Goal: Task Accomplishment & Management: Complete application form

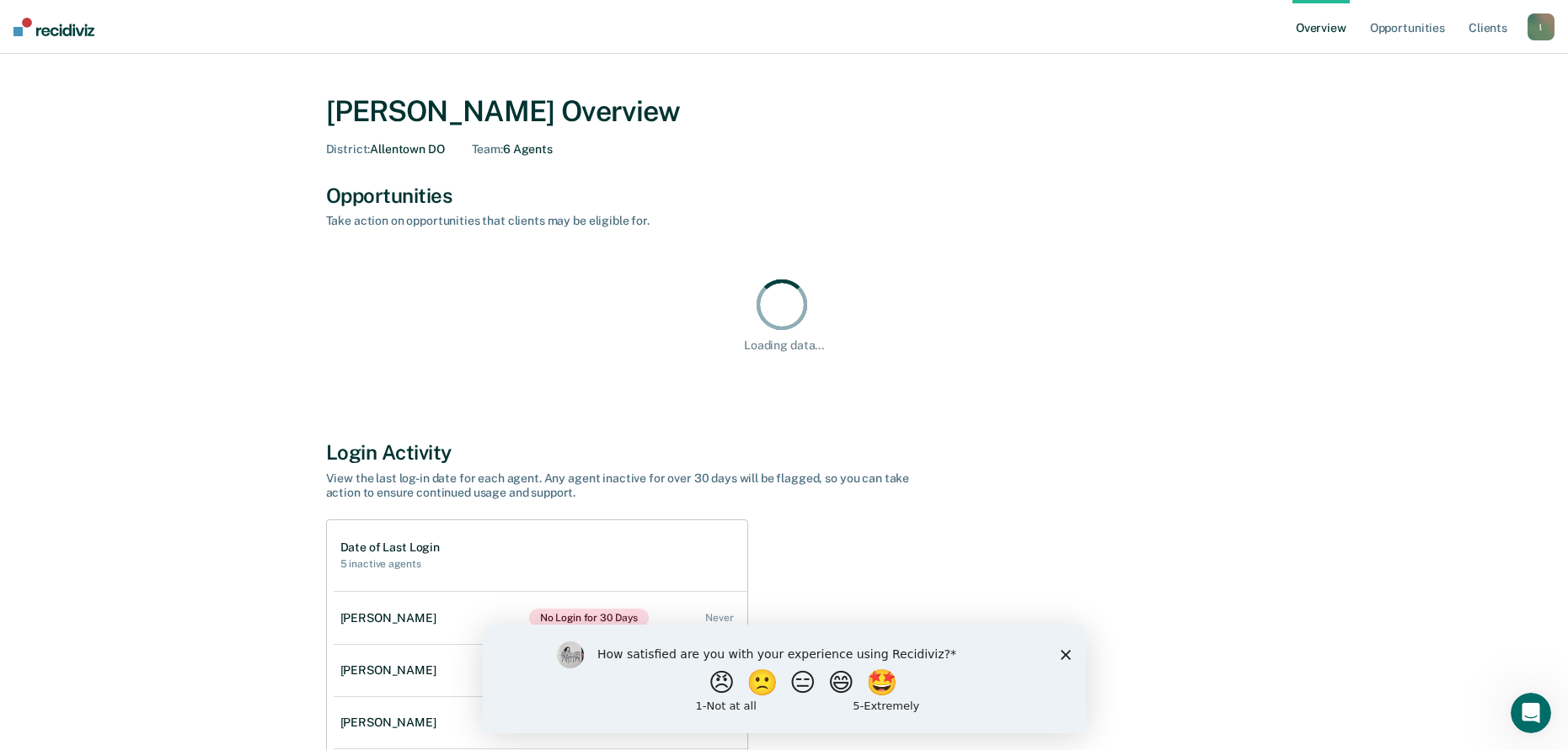
click at [1075, 657] on div "How satisfied are you with your experience using Recidiviz? 😠 🙁 😑 😄 🤩 1 - Not a…" at bounding box center [783, 678] width 604 height 109
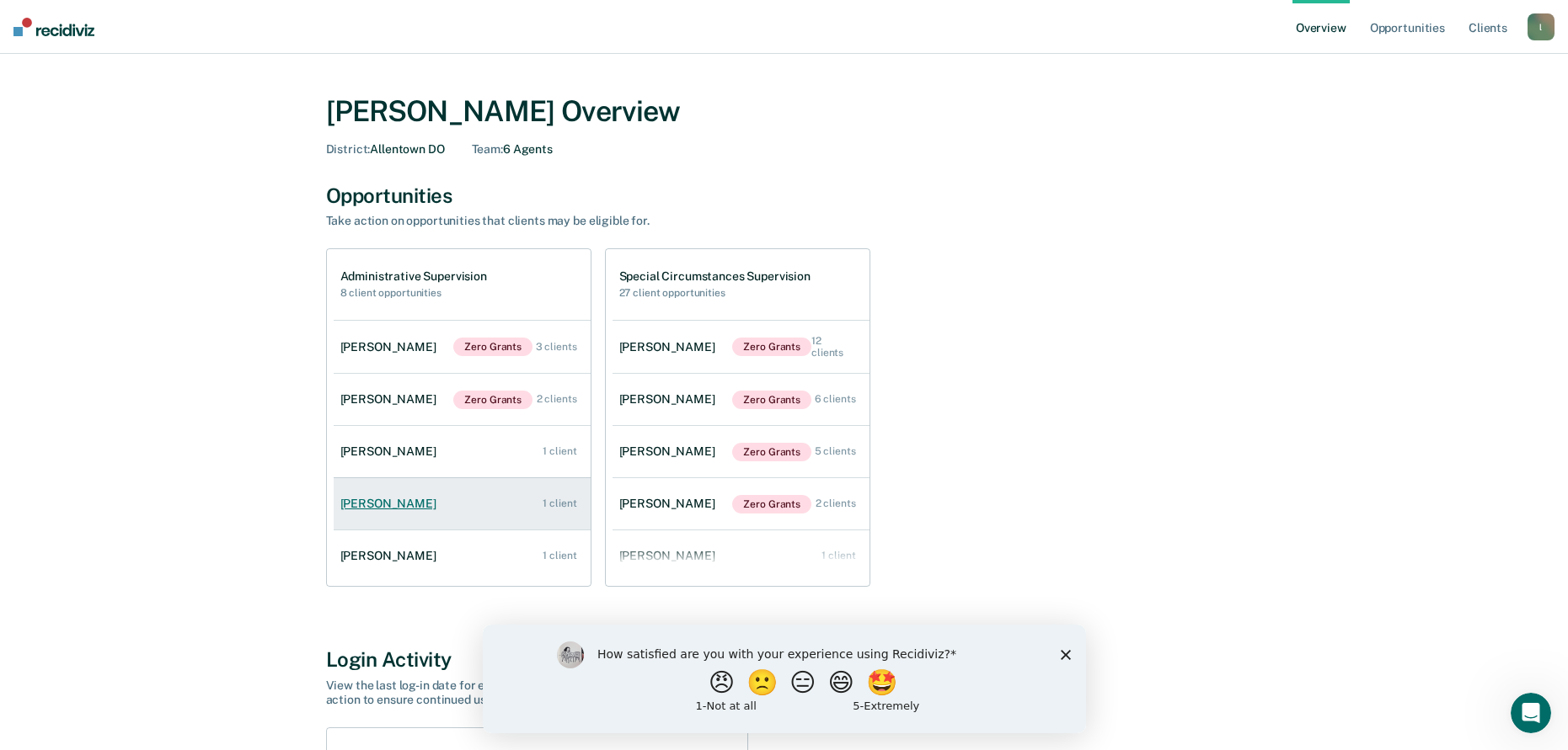
click at [394, 504] on div "[PERSON_NAME]" at bounding box center [392, 504] width 103 height 14
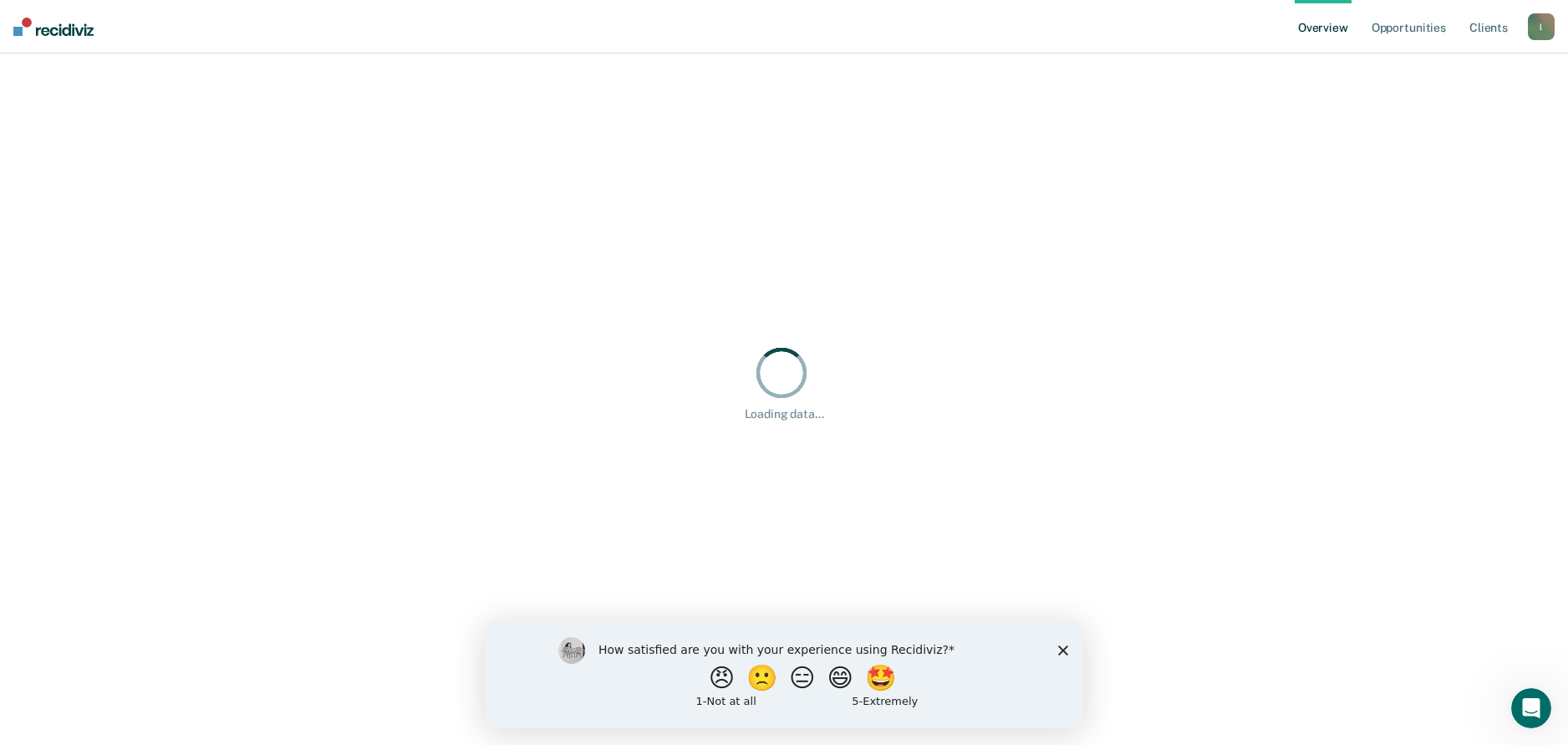
click at [391, 501] on div "Loading data..." at bounding box center [784, 383] width 1529 height 619
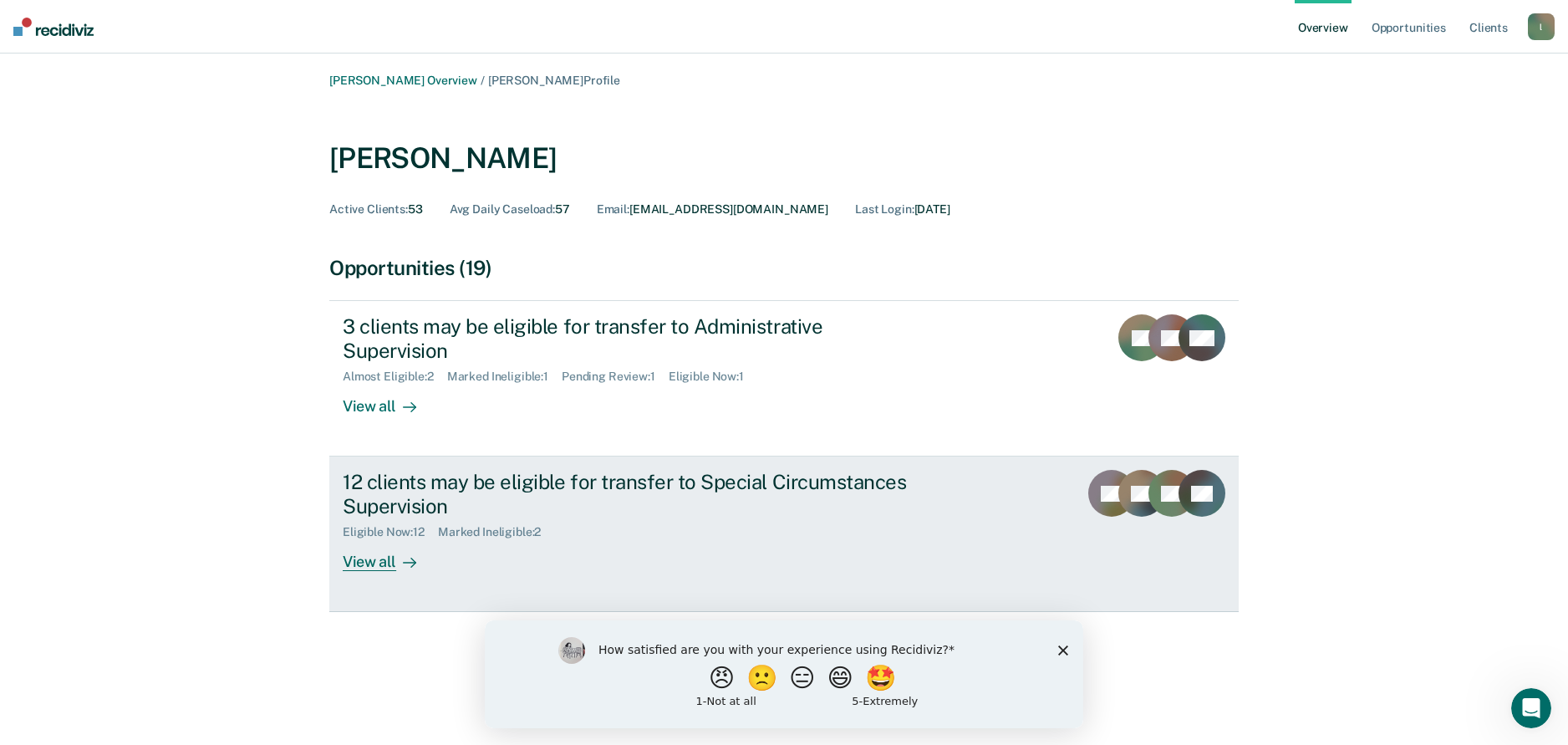
click at [368, 540] on div "View all" at bounding box center [389, 555] width 94 height 32
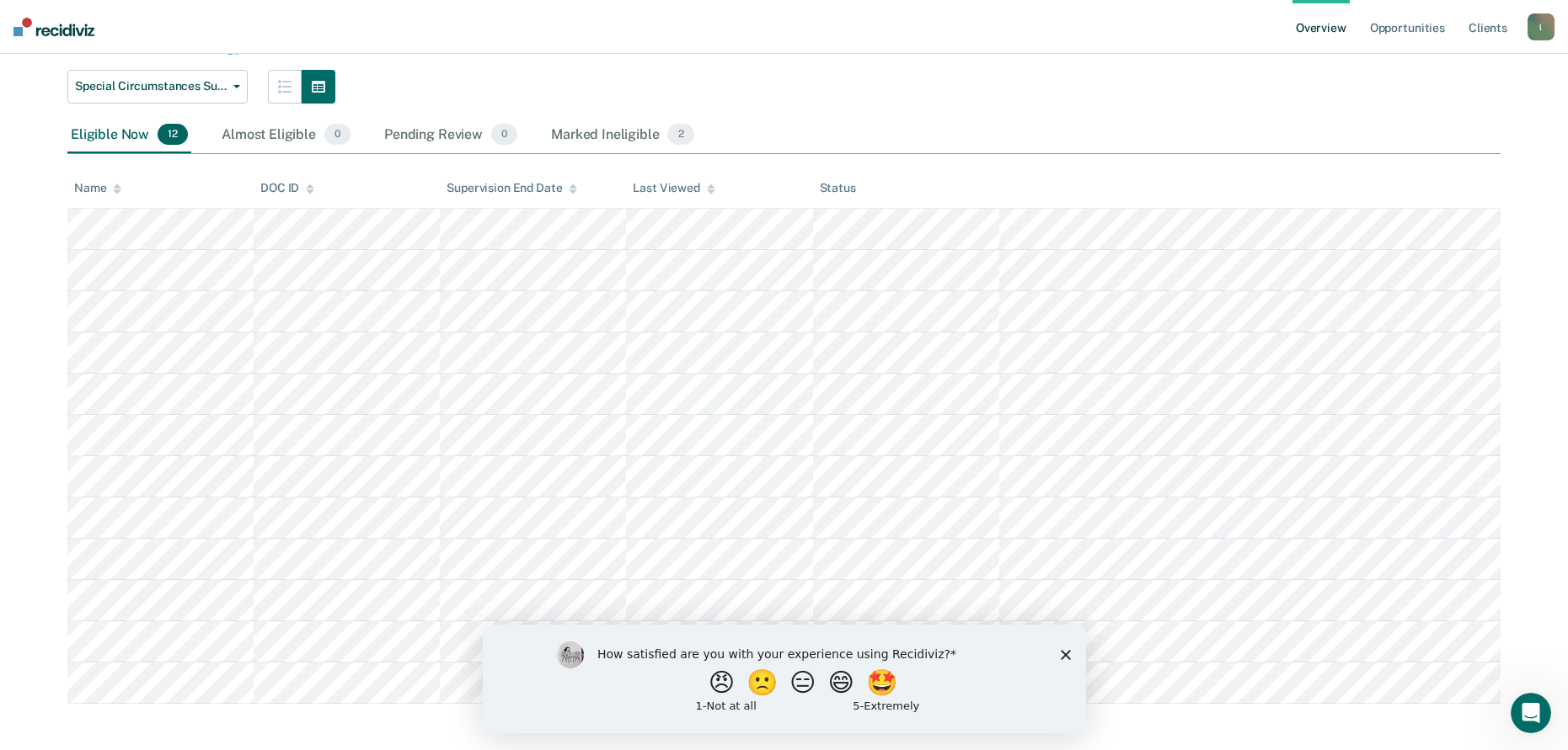
scroll to position [195, 0]
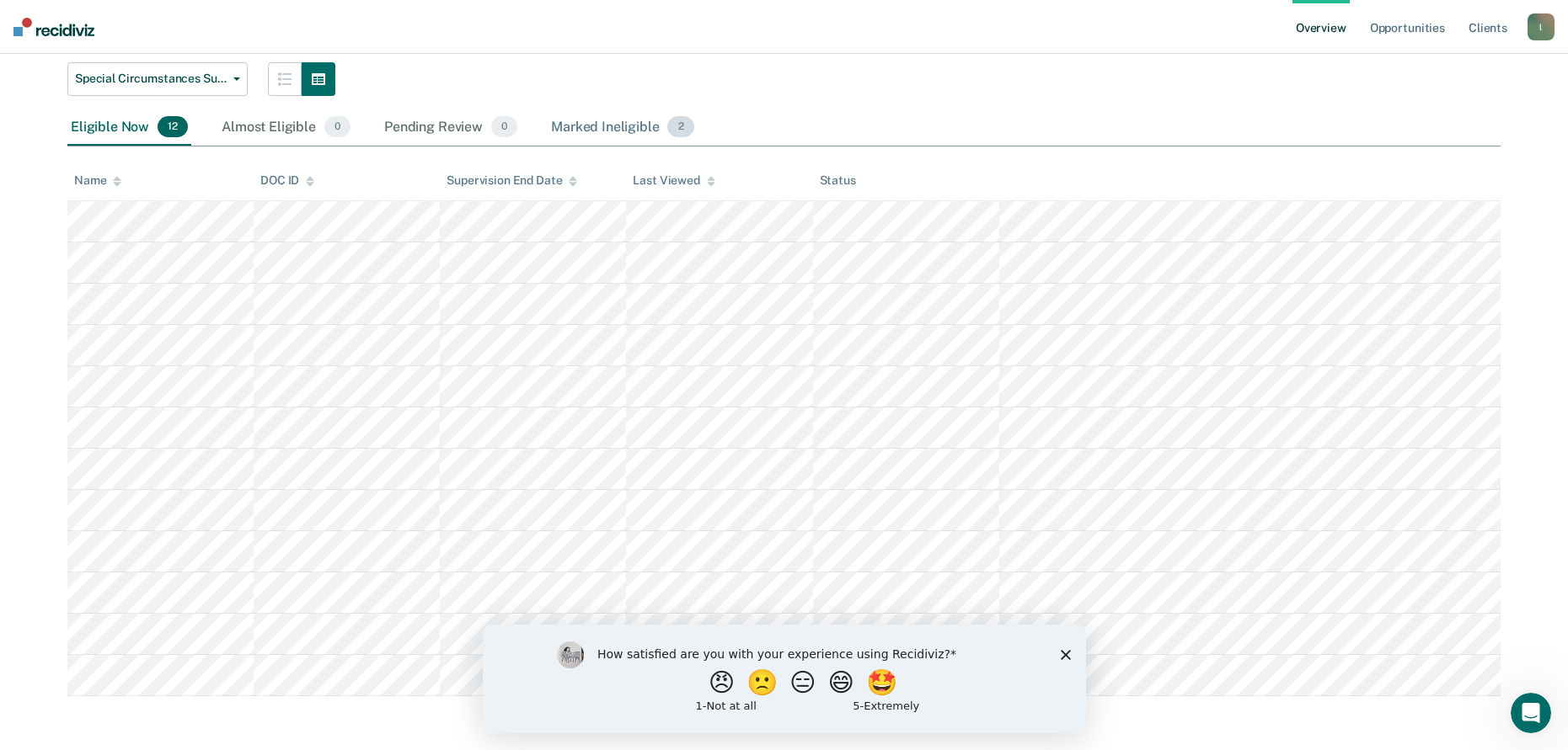
click at [620, 143] on div "Marked Ineligible 2" at bounding box center [623, 128] width 150 height 37
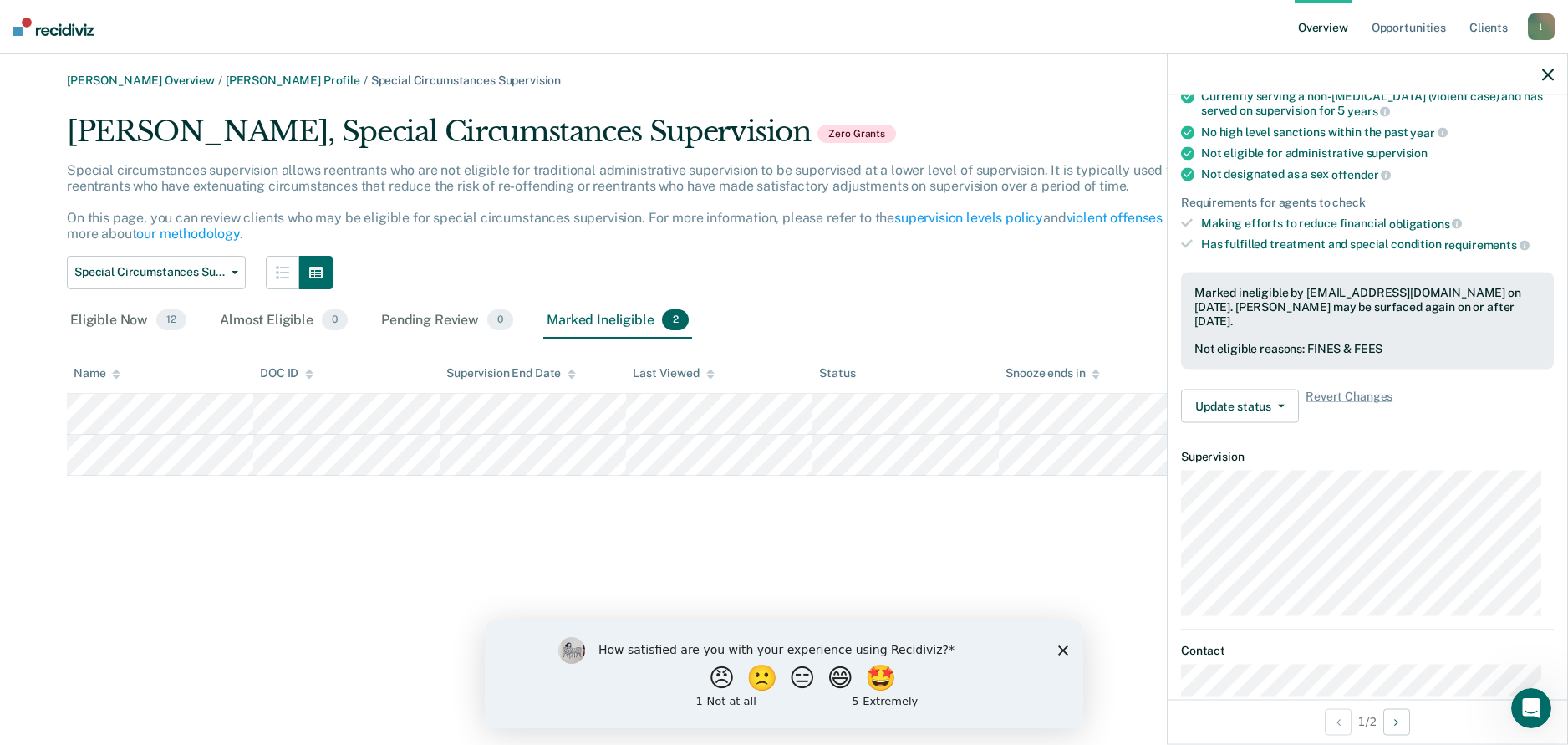
scroll to position [0, 0]
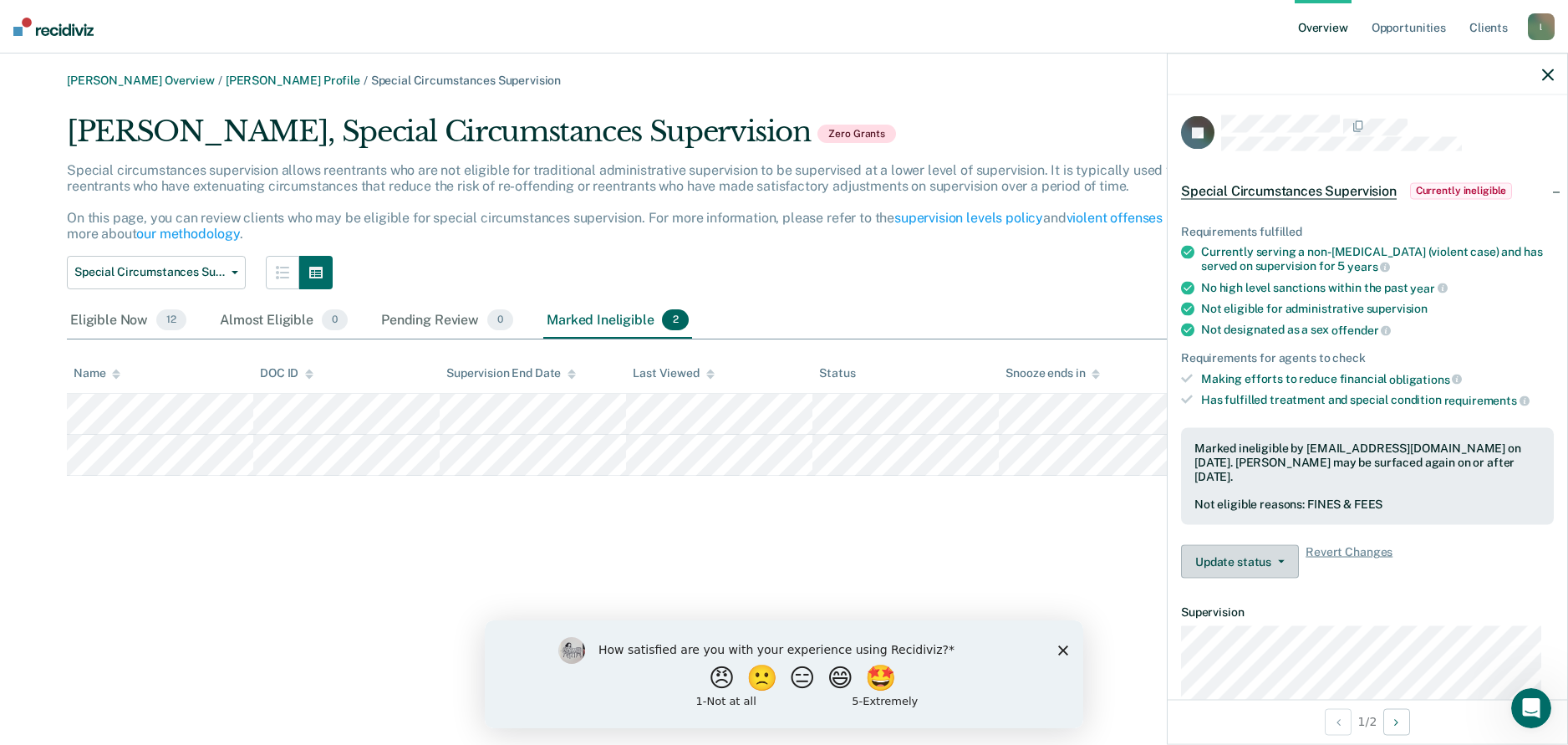
click at [1288, 550] on button "Update status" at bounding box center [1240, 562] width 118 height 33
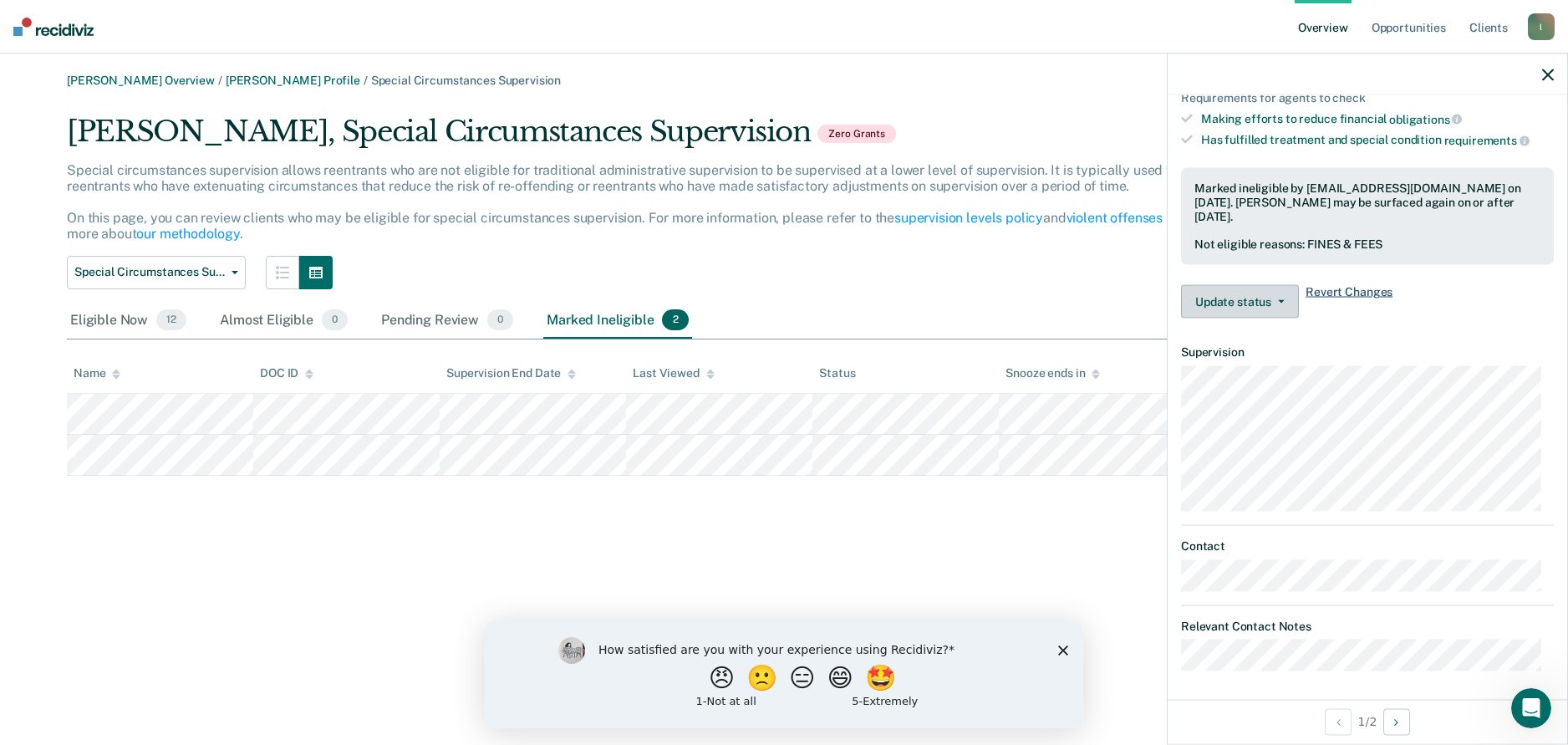
scroll to position [263, 0]
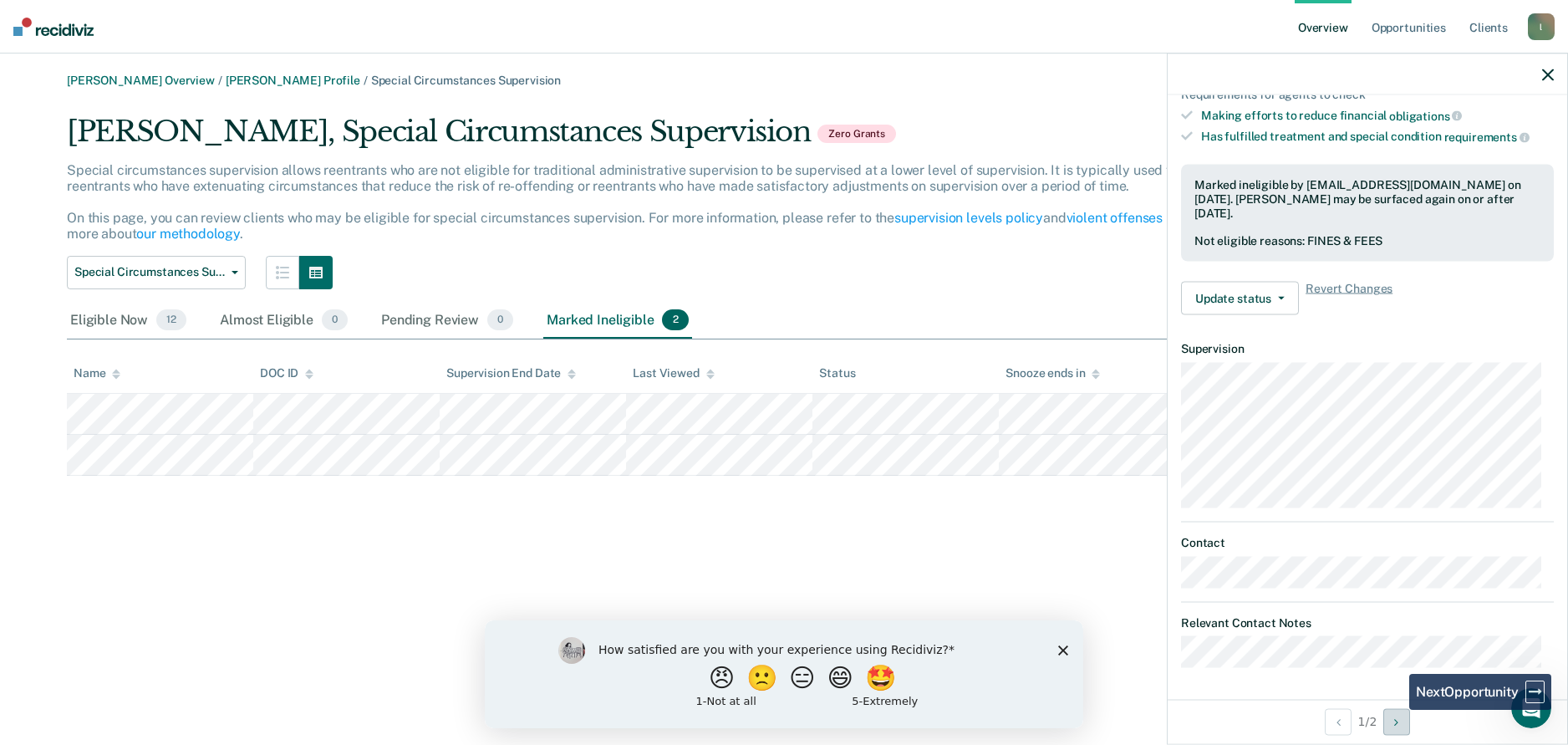
click at [1397, 710] on button "Next Opportunity" at bounding box center [1397, 721] width 27 height 27
click at [1277, 291] on button "Update status" at bounding box center [1240, 298] width 118 height 33
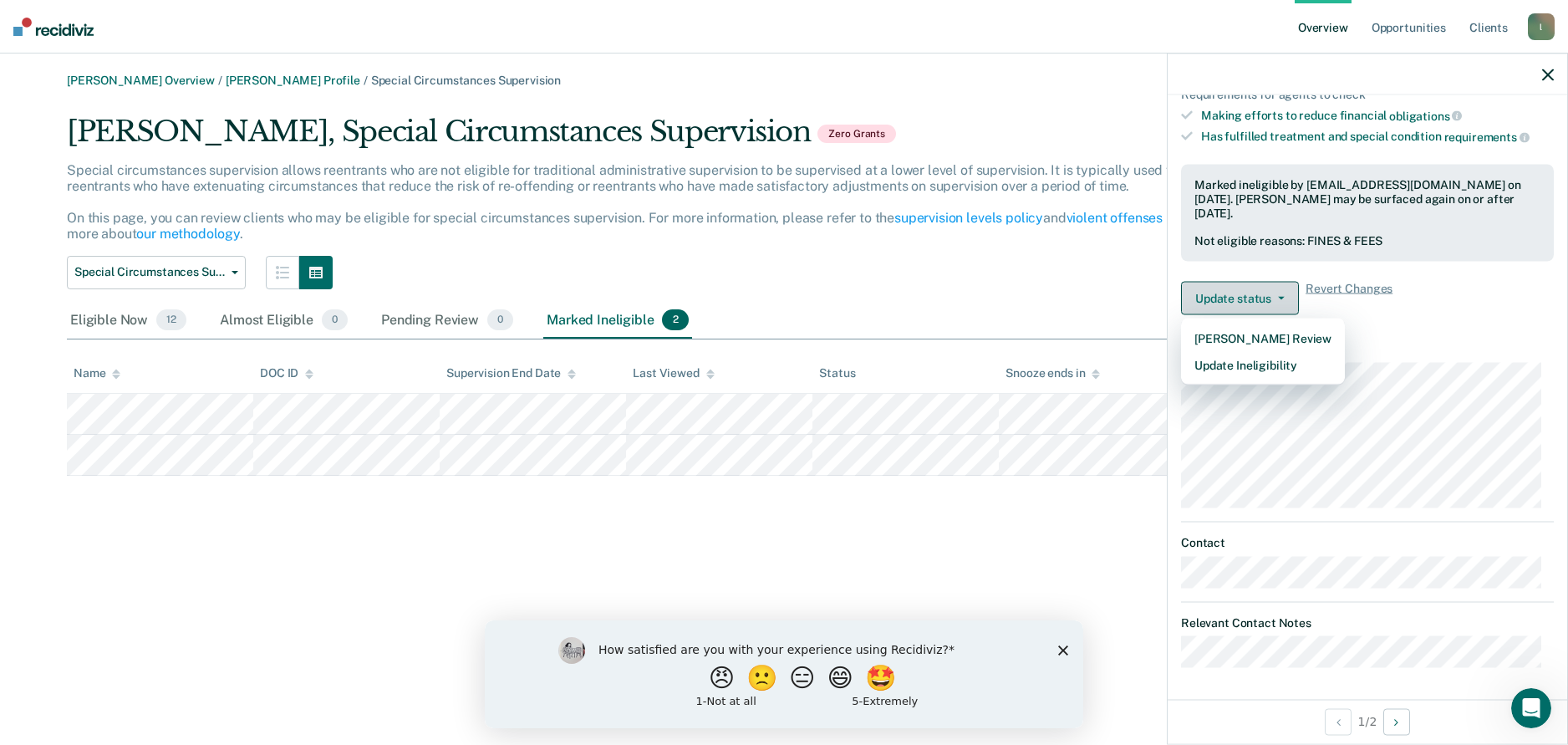
click at [1277, 291] on button "Update status" at bounding box center [1240, 298] width 118 height 33
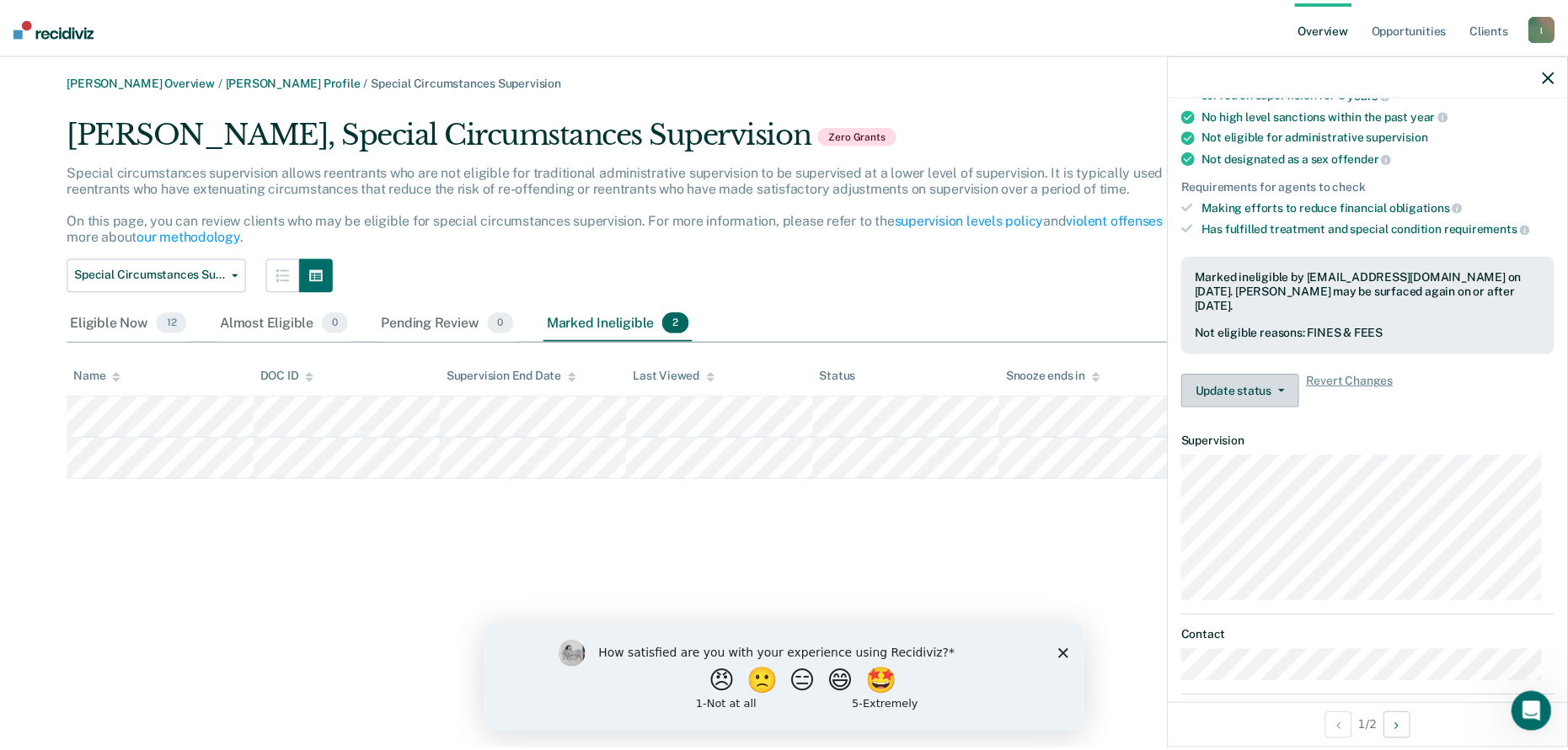
scroll to position [0, 0]
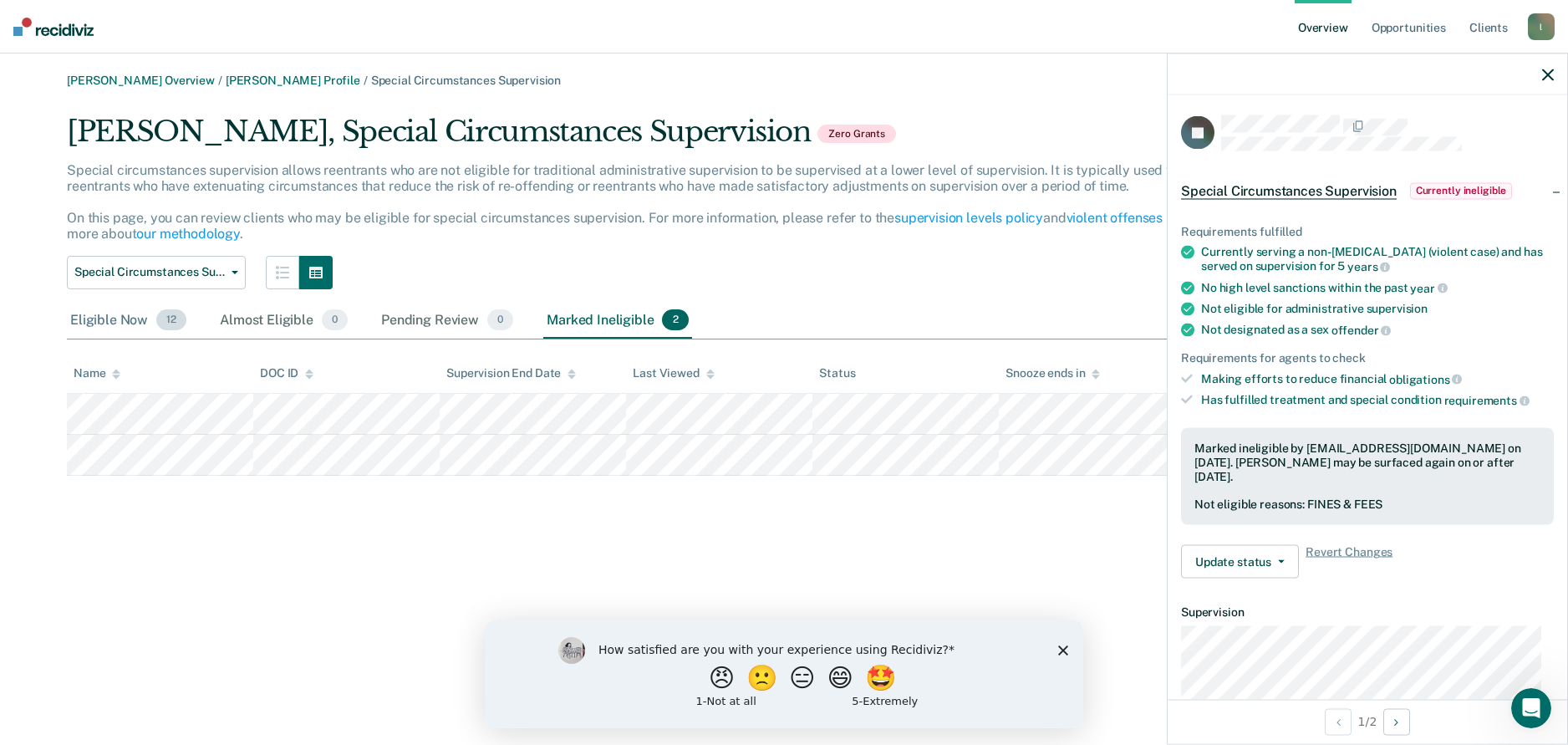
click at [130, 322] on div "Eligible Now 12" at bounding box center [128, 321] width 123 height 37
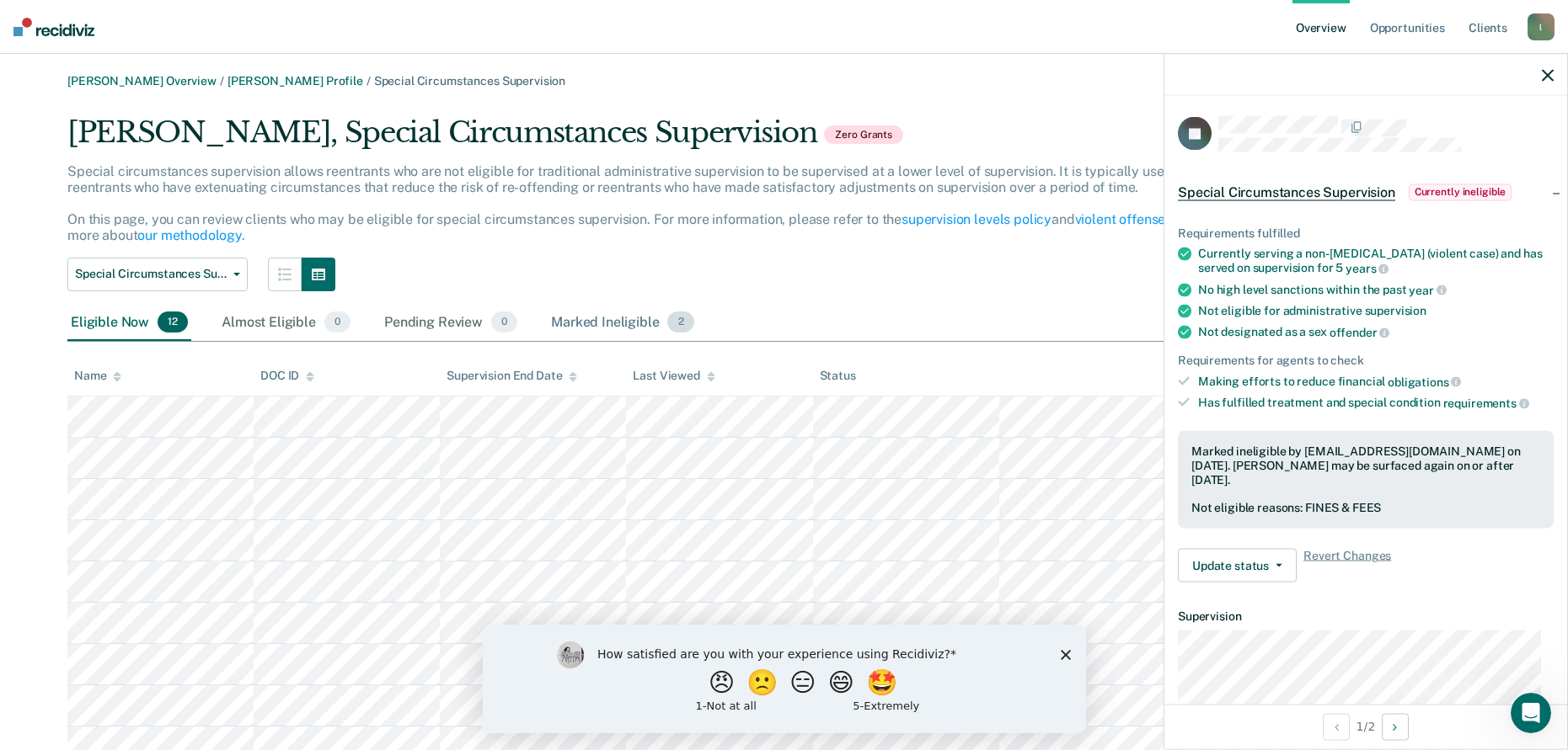
click at [607, 322] on div "Marked Ineligible 2" at bounding box center [623, 323] width 150 height 37
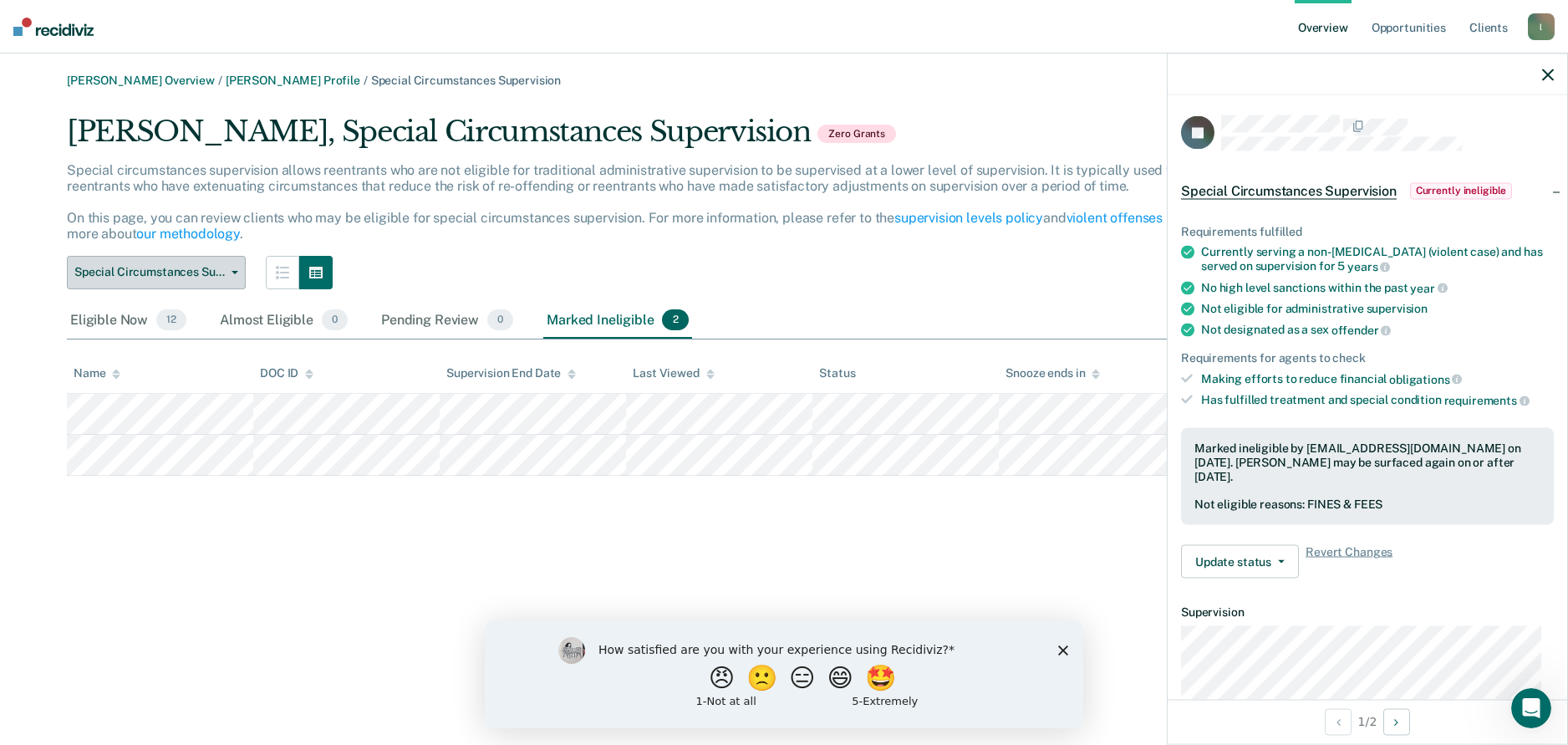
click at [176, 260] on button "Special Circumstances Supervision" at bounding box center [156, 273] width 179 height 33
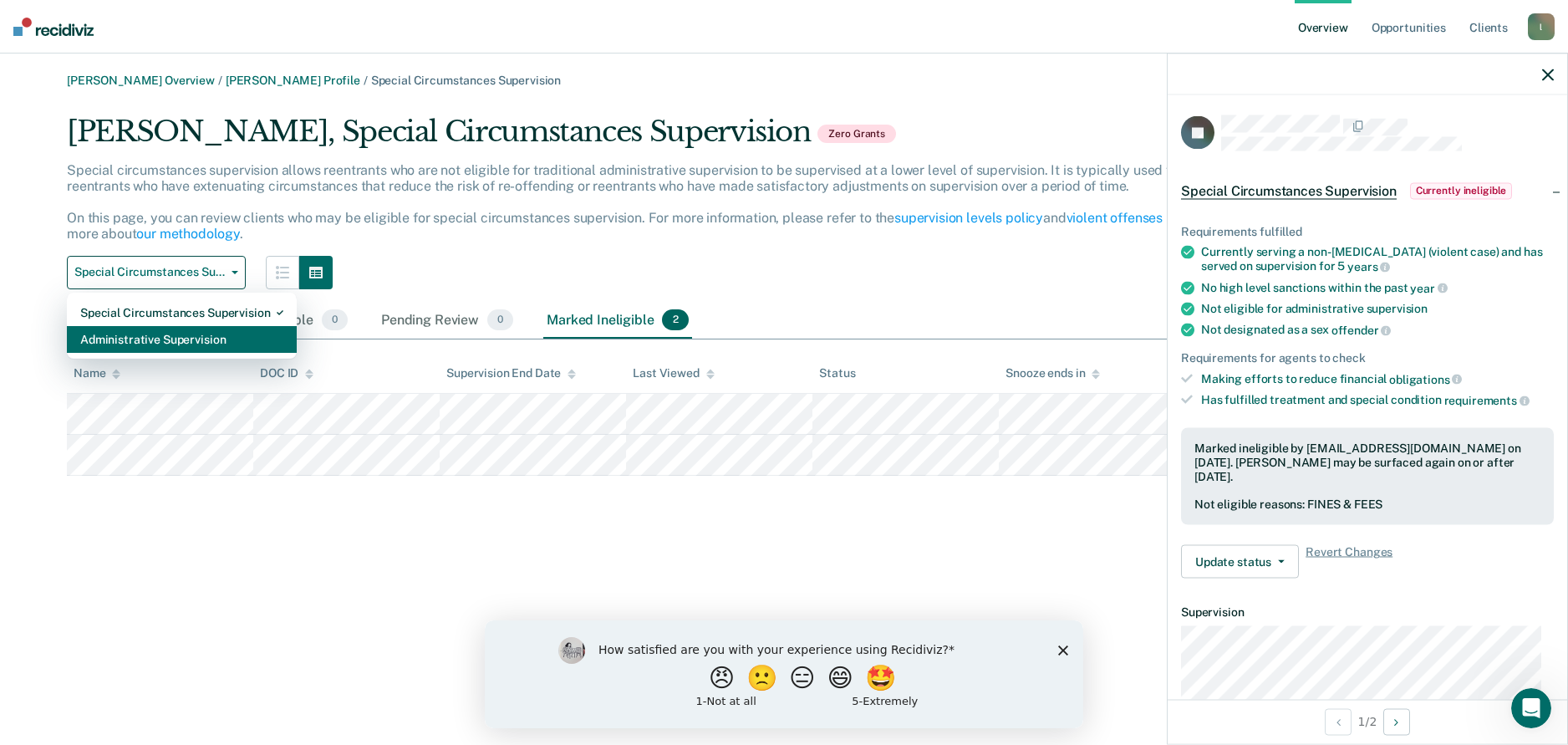
click at [178, 333] on div "Administrative Supervision" at bounding box center [182, 340] width 203 height 27
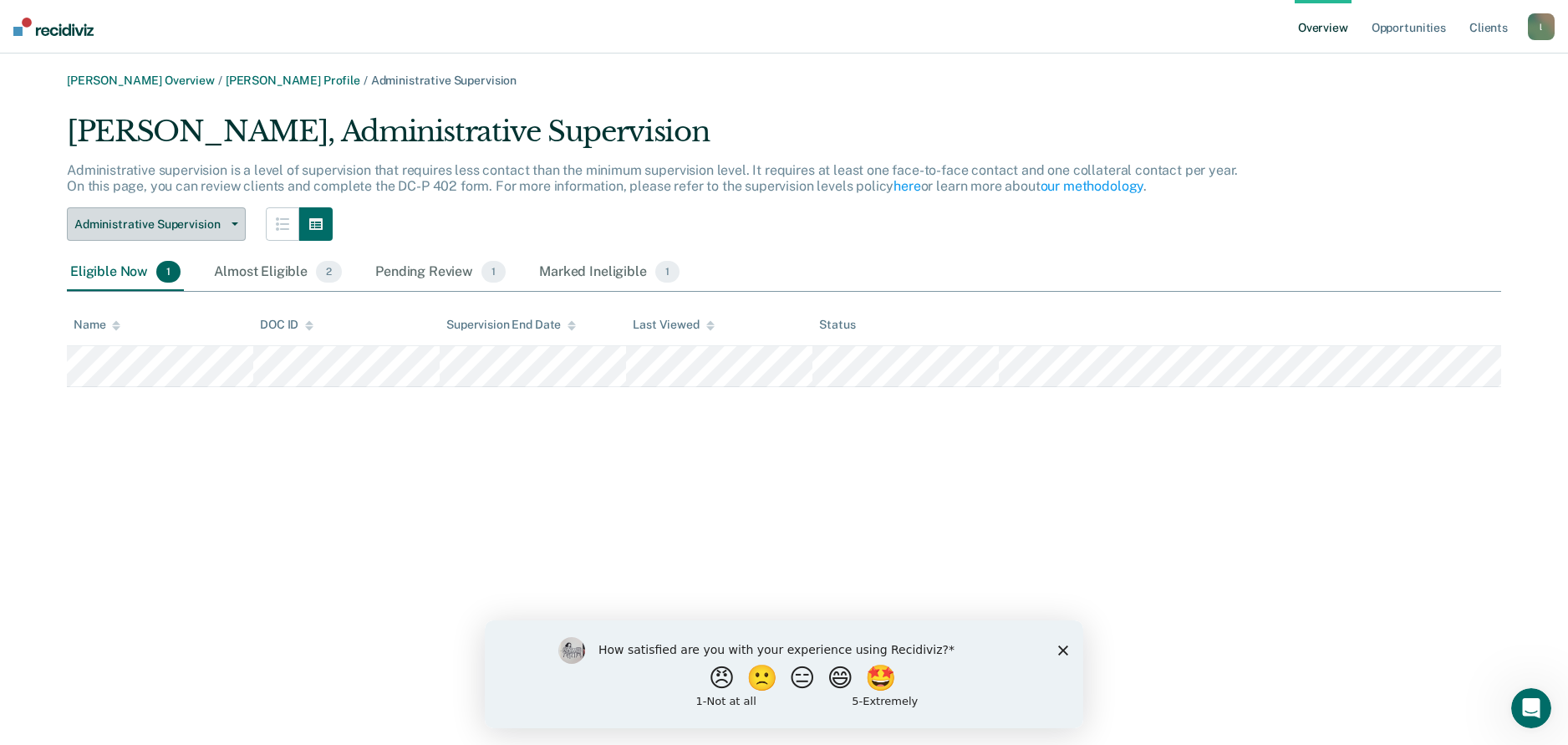
click at [107, 231] on span "Administrative Supervision" at bounding box center [150, 225] width 151 height 14
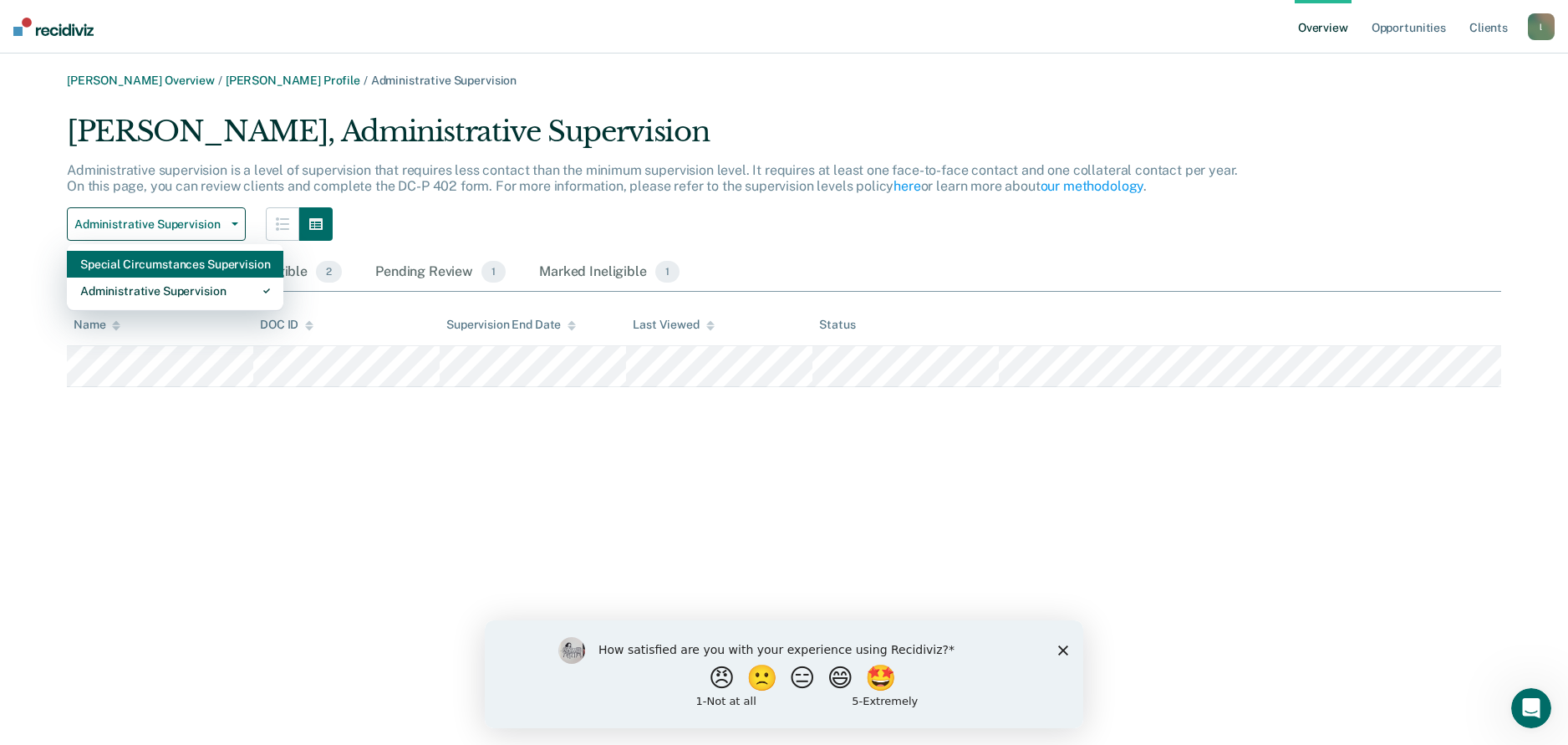
click at [157, 269] on div "Special Circumstances Supervision" at bounding box center [175, 264] width 189 height 27
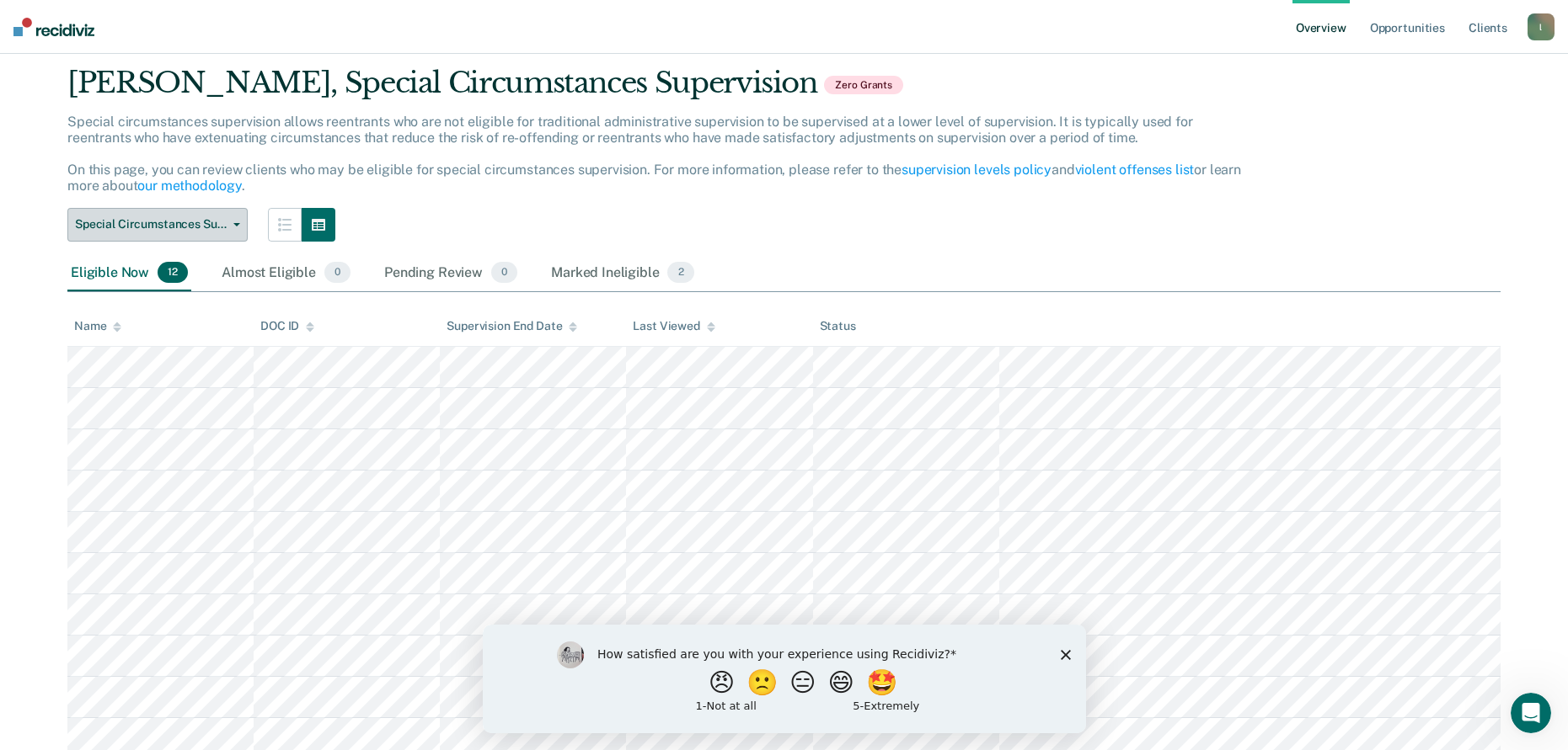
scroll to position [84, 0]
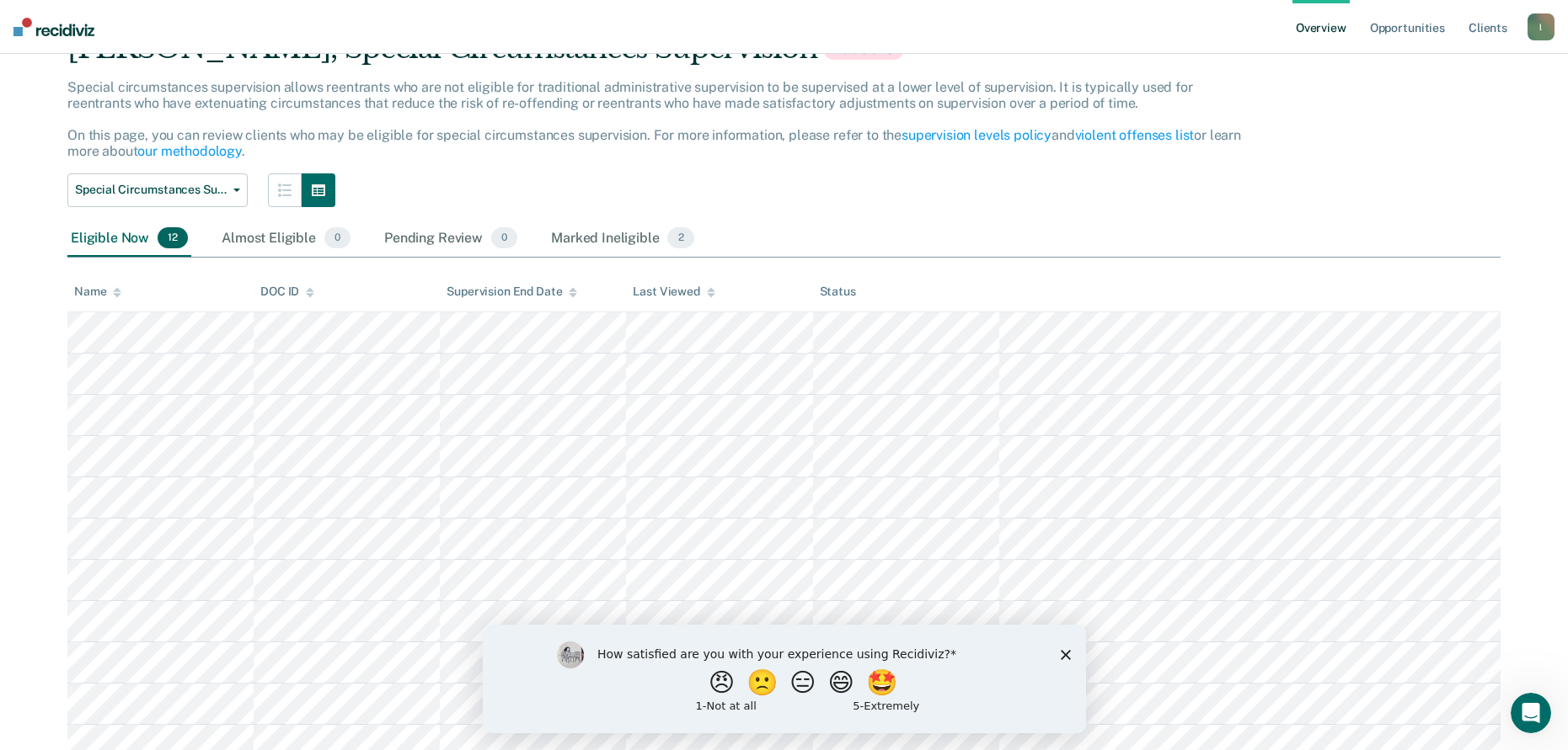
drag, startPoint x: 613, startPoint y: 238, endPoint x: 263, endPoint y: 254, distance: 350.4
click at [609, 238] on div "Marked Ineligible 2" at bounding box center [623, 239] width 150 height 37
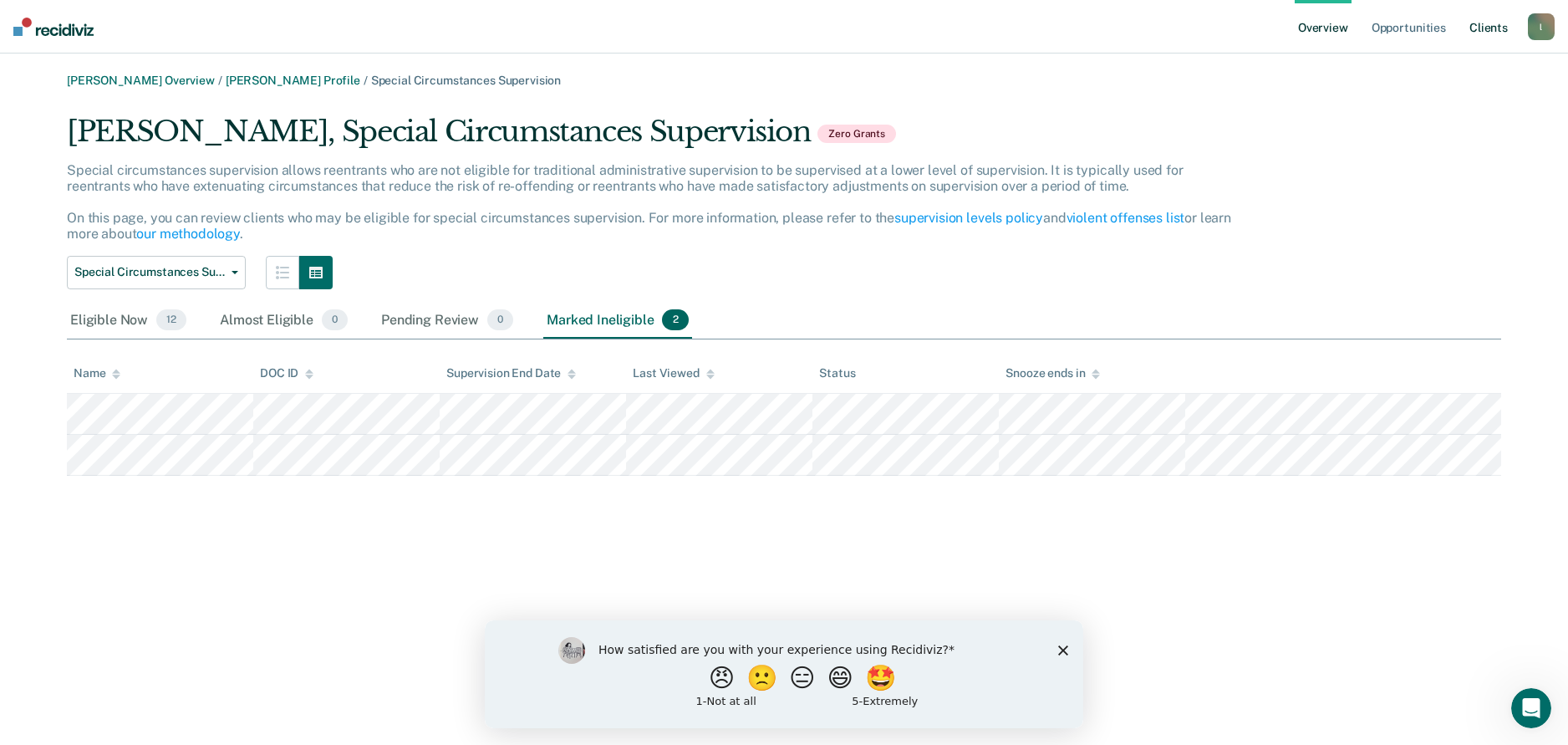
click at [1495, 26] on link "Client s" at bounding box center [1488, 26] width 45 height 54
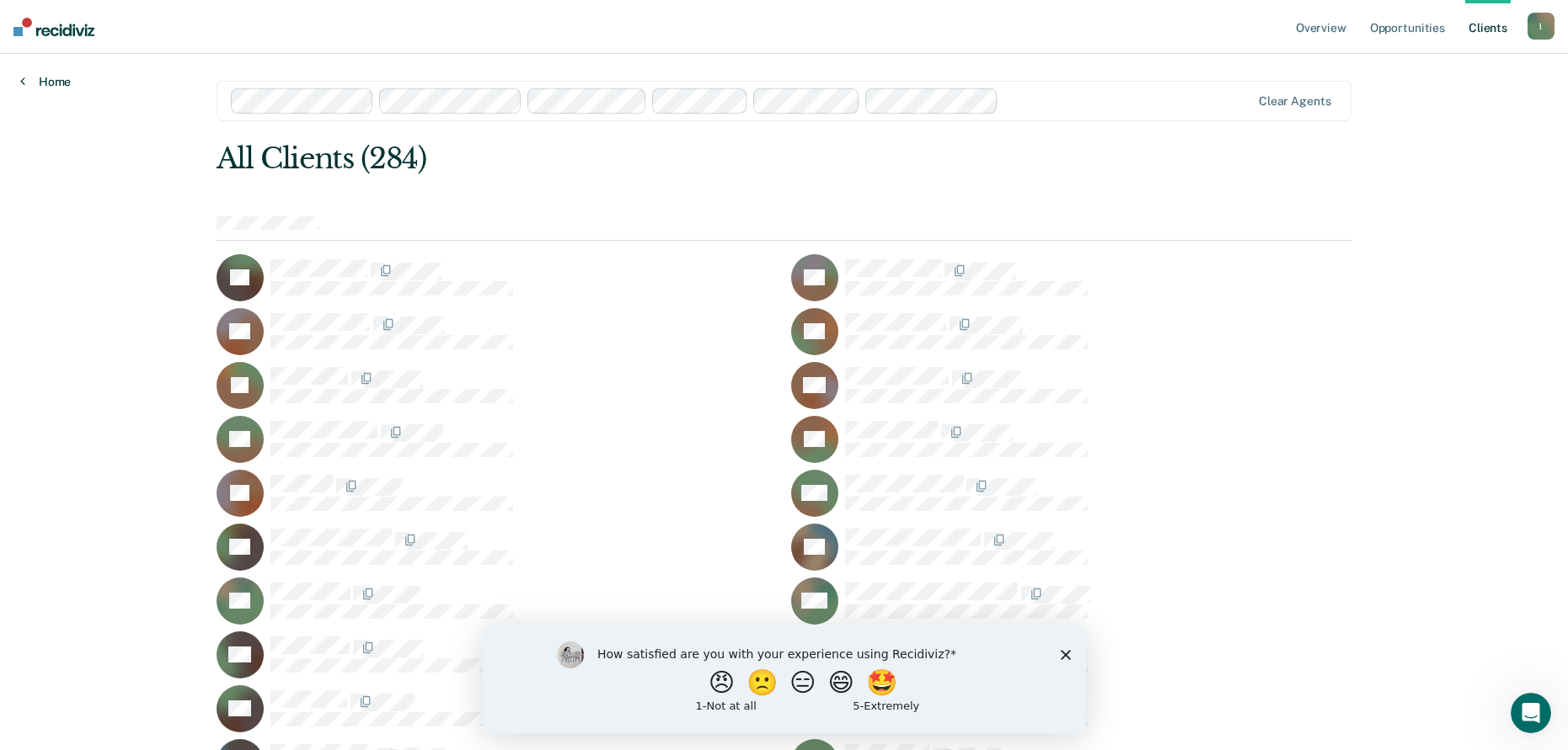
click at [29, 86] on link "Home" at bounding box center [45, 81] width 50 height 15
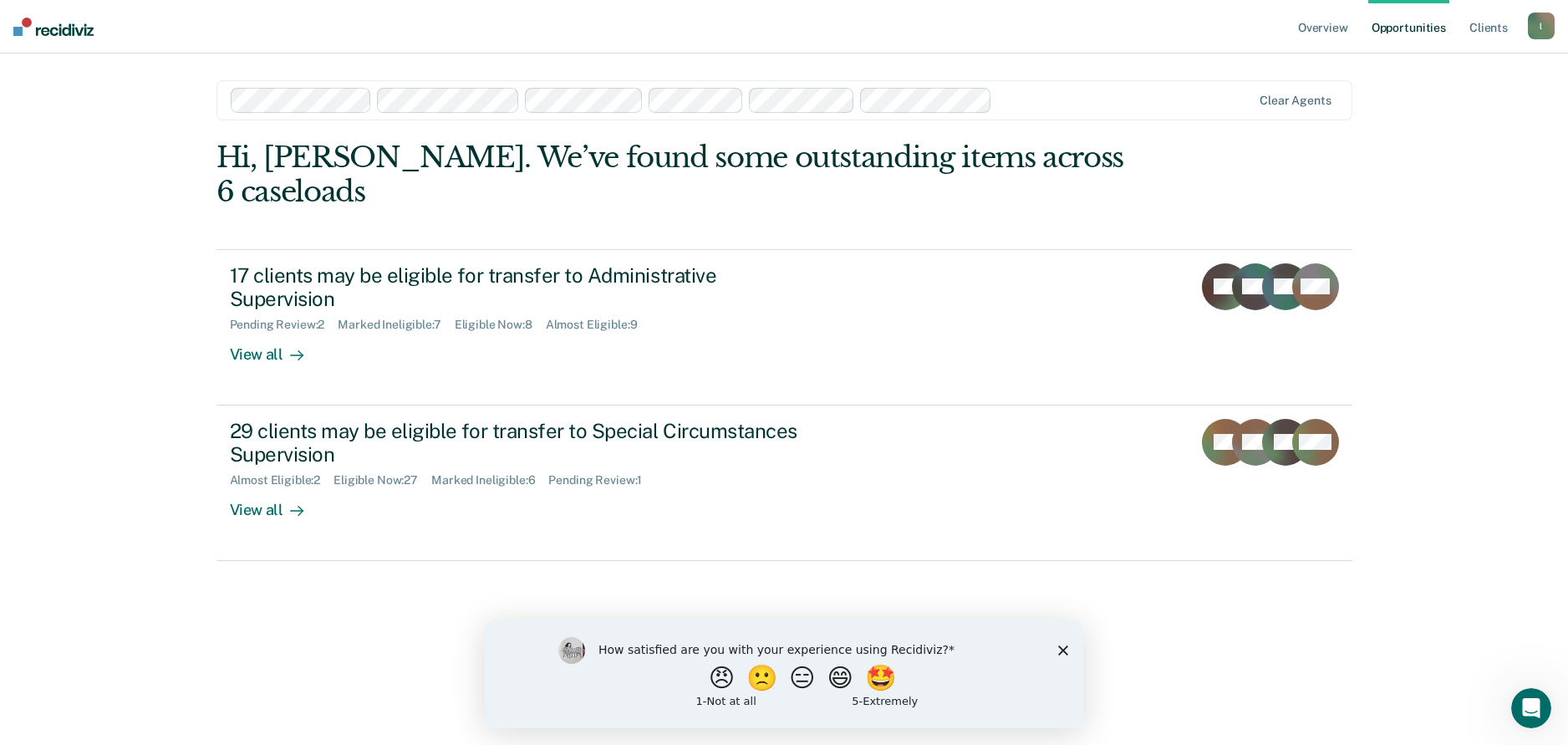
click at [48, 24] on img at bounding box center [53, 26] width 81 height 18
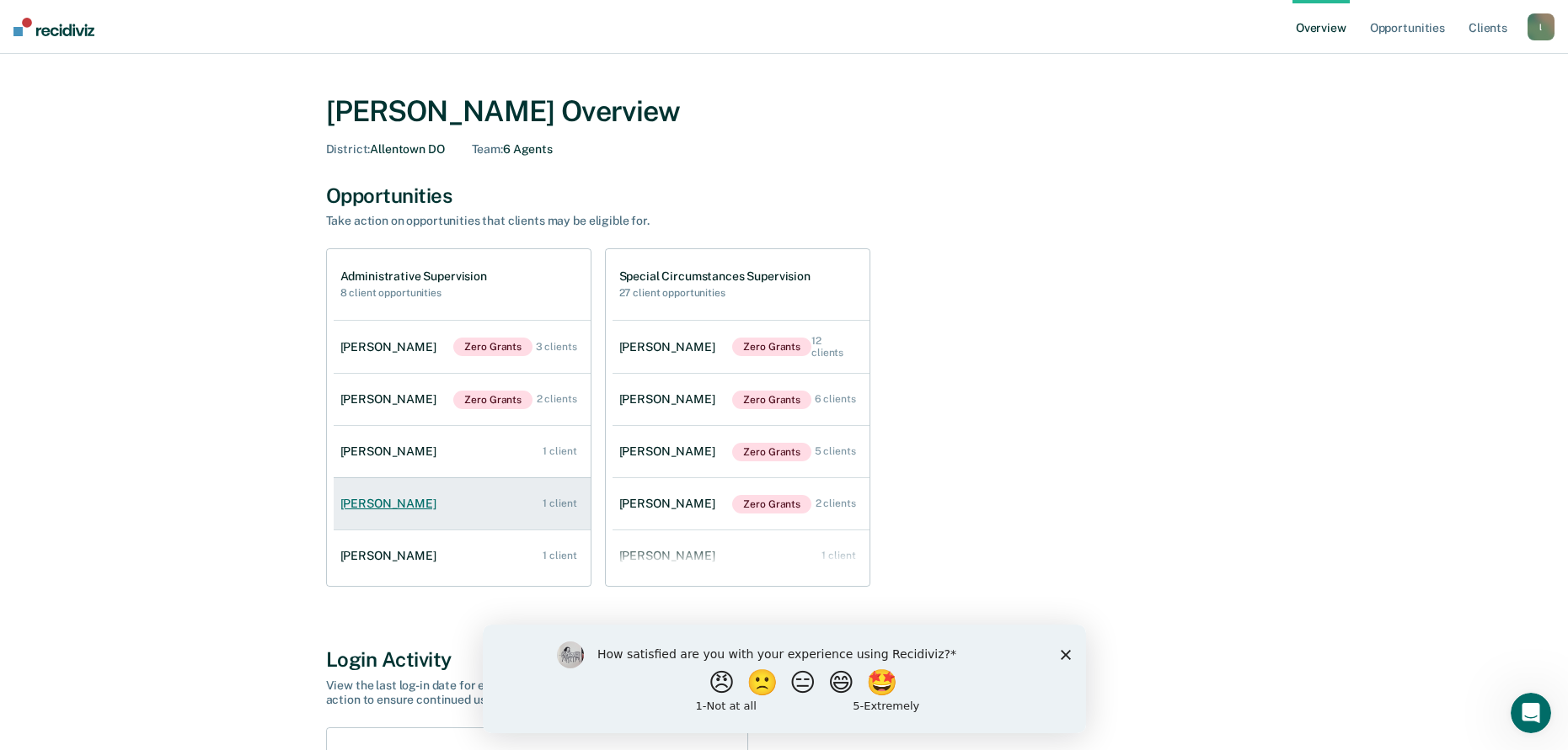
click at [428, 515] on link "[PERSON_NAME] 1 client" at bounding box center [462, 504] width 257 height 48
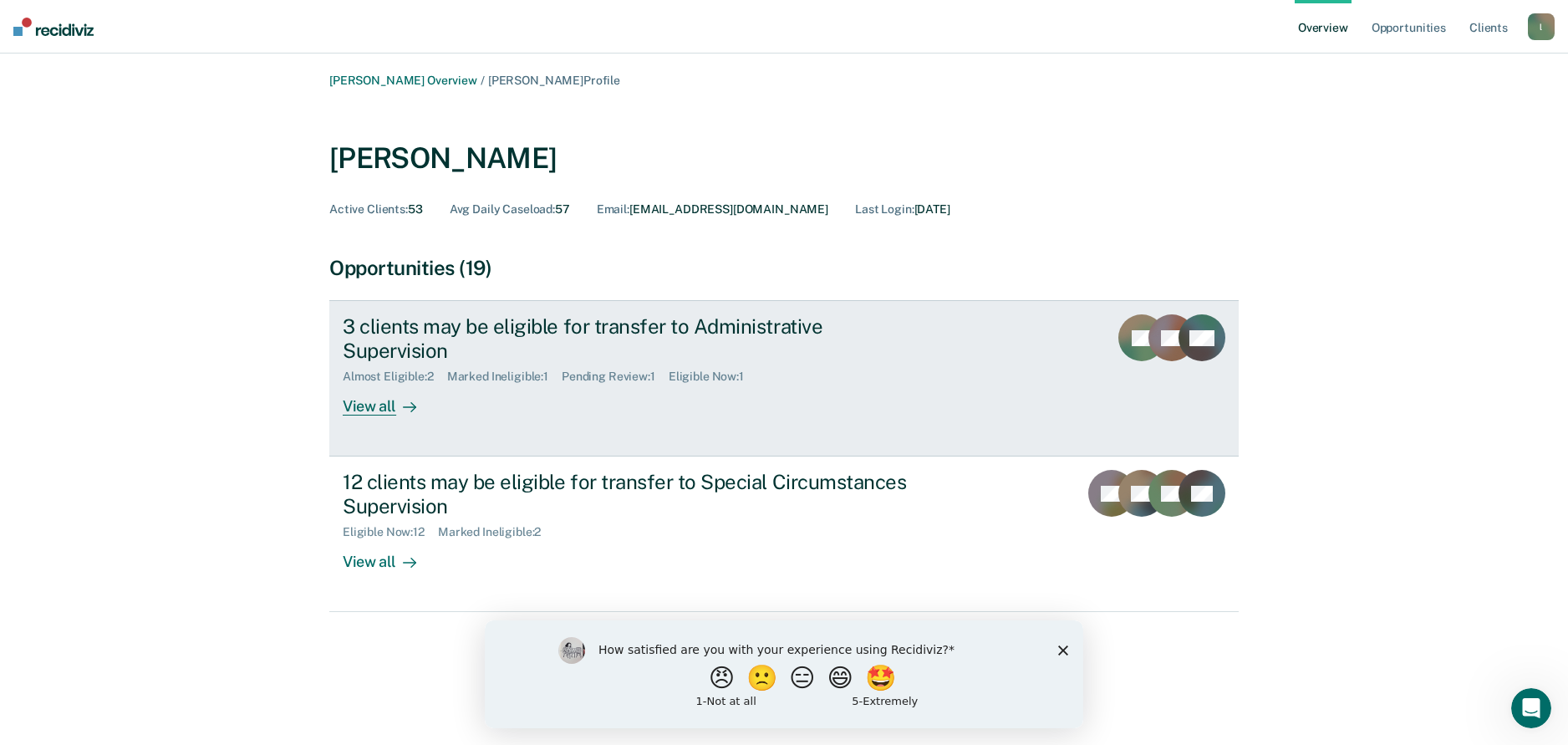
click at [438, 329] on div "3 clients may be eligible for transfer to Administrative Supervision" at bounding box center [636, 338] width 587 height 48
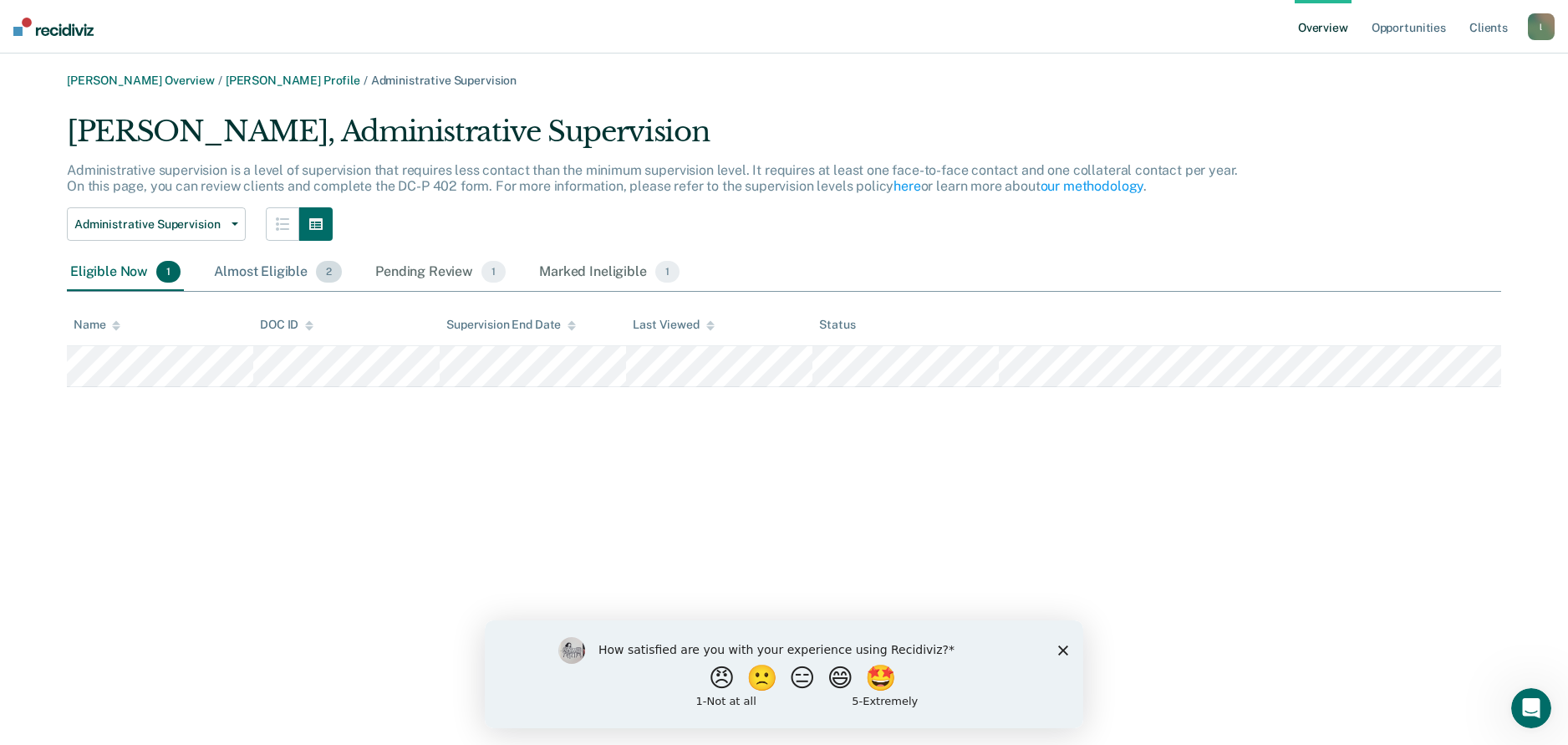
click at [267, 288] on div "Almost Eligible 2" at bounding box center [277, 273] width 134 height 37
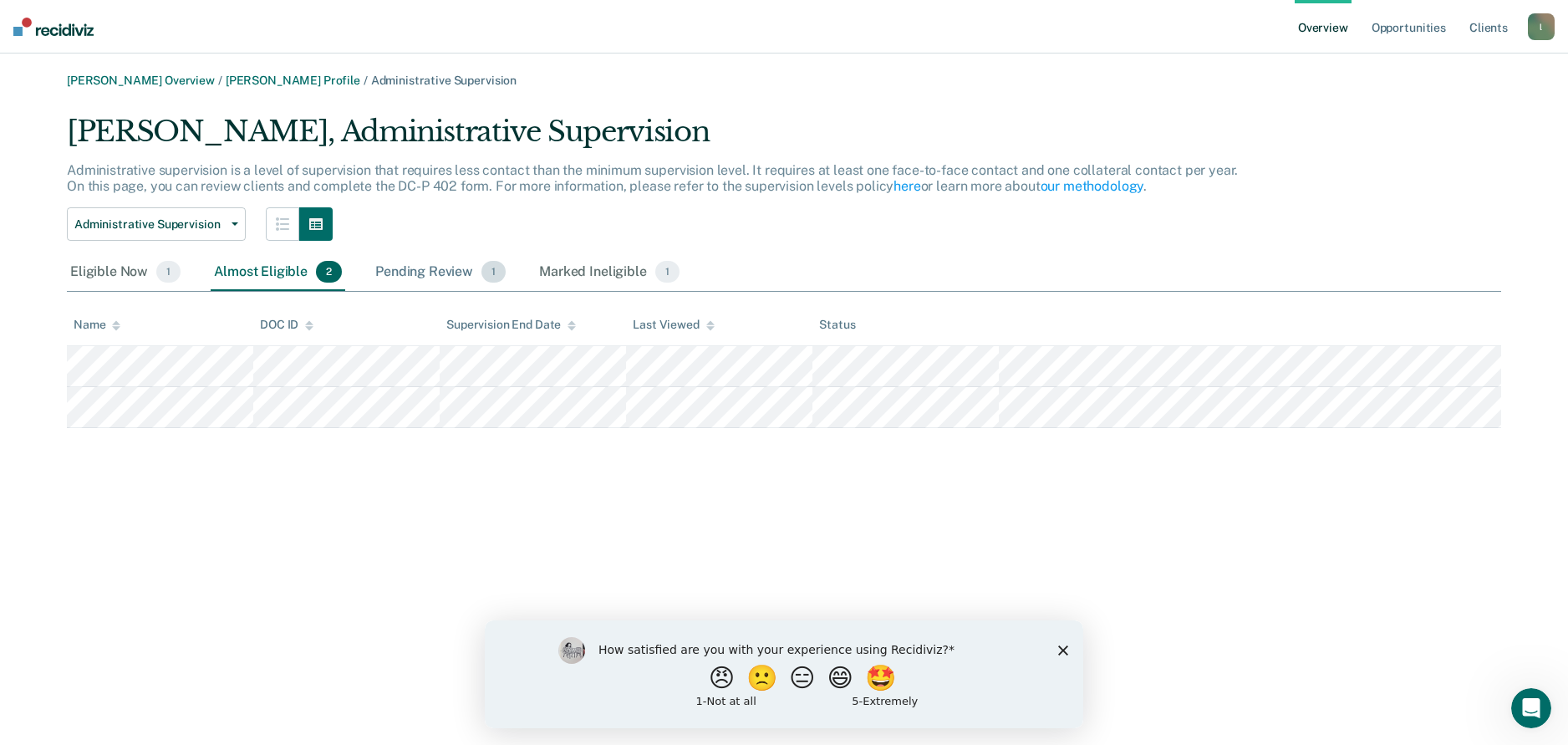
click at [432, 278] on div "Pending Review 1" at bounding box center [440, 273] width 137 height 37
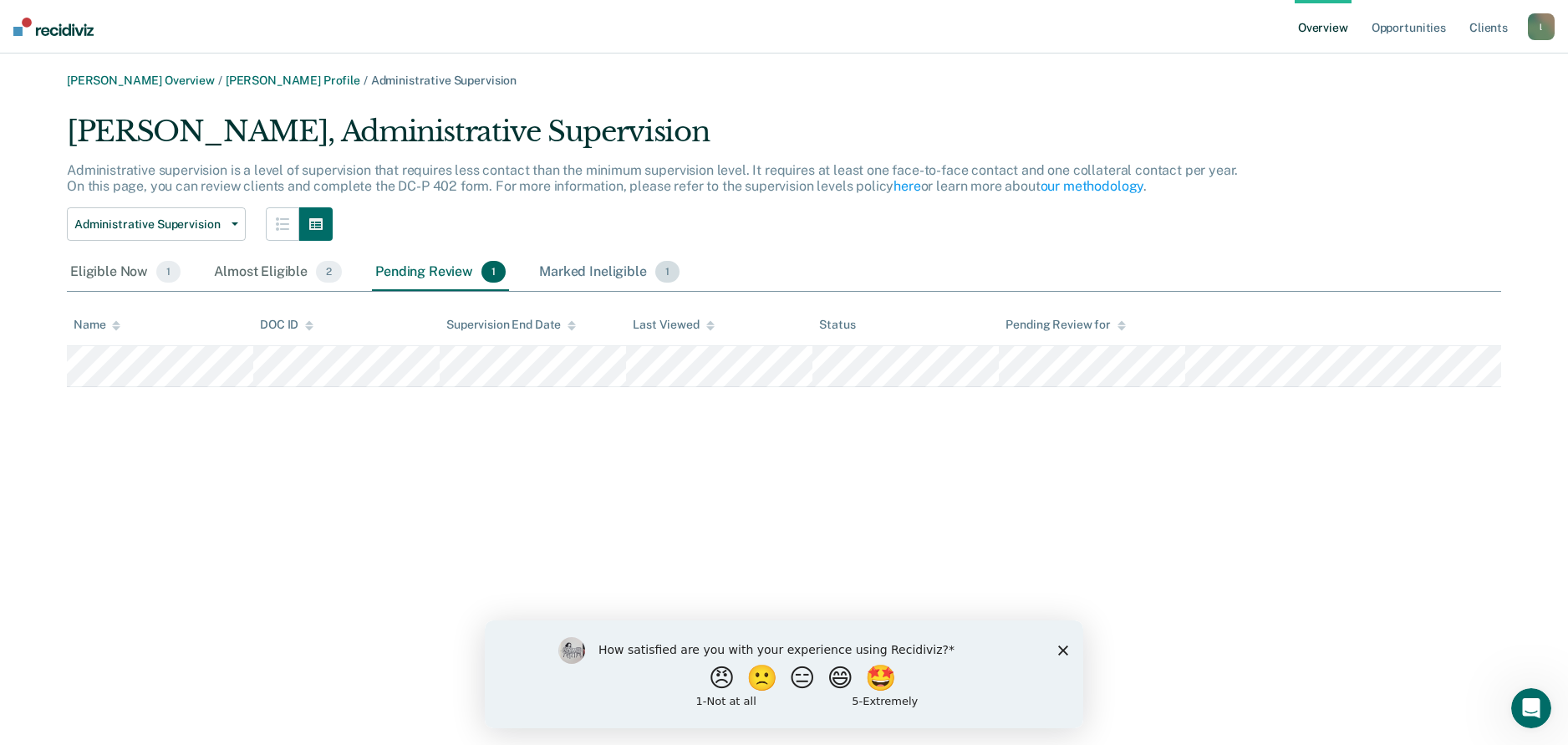
click at [593, 281] on div "Marked Ineligible 1" at bounding box center [609, 273] width 147 height 37
click at [438, 274] on div "Pending Review 1" at bounding box center [440, 273] width 137 height 37
click at [291, 273] on div "Almost Eligible 2" at bounding box center [277, 273] width 134 height 37
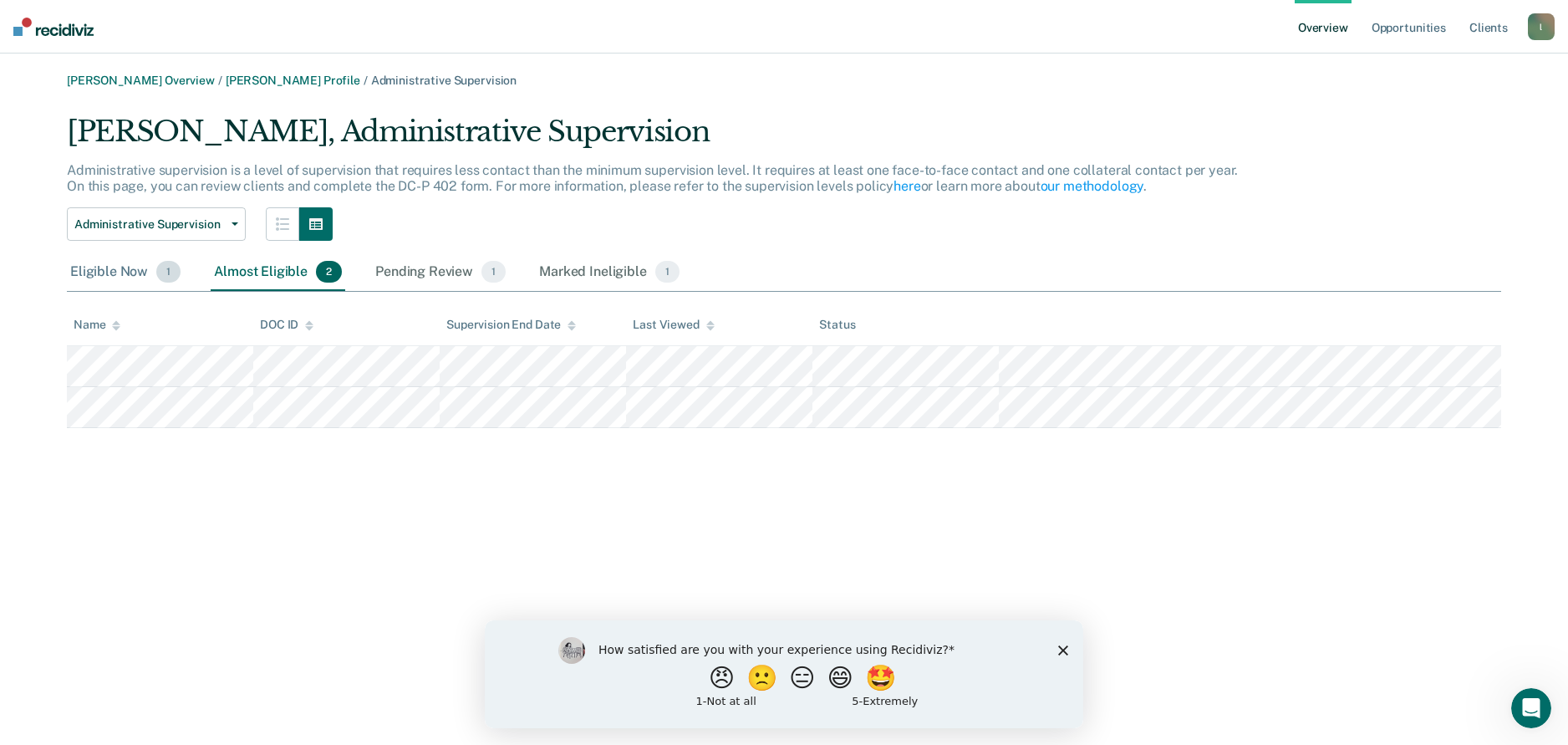
click at [95, 267] on div "Eligible Now 1" at bounding box center [125, 273] width 117 height 37
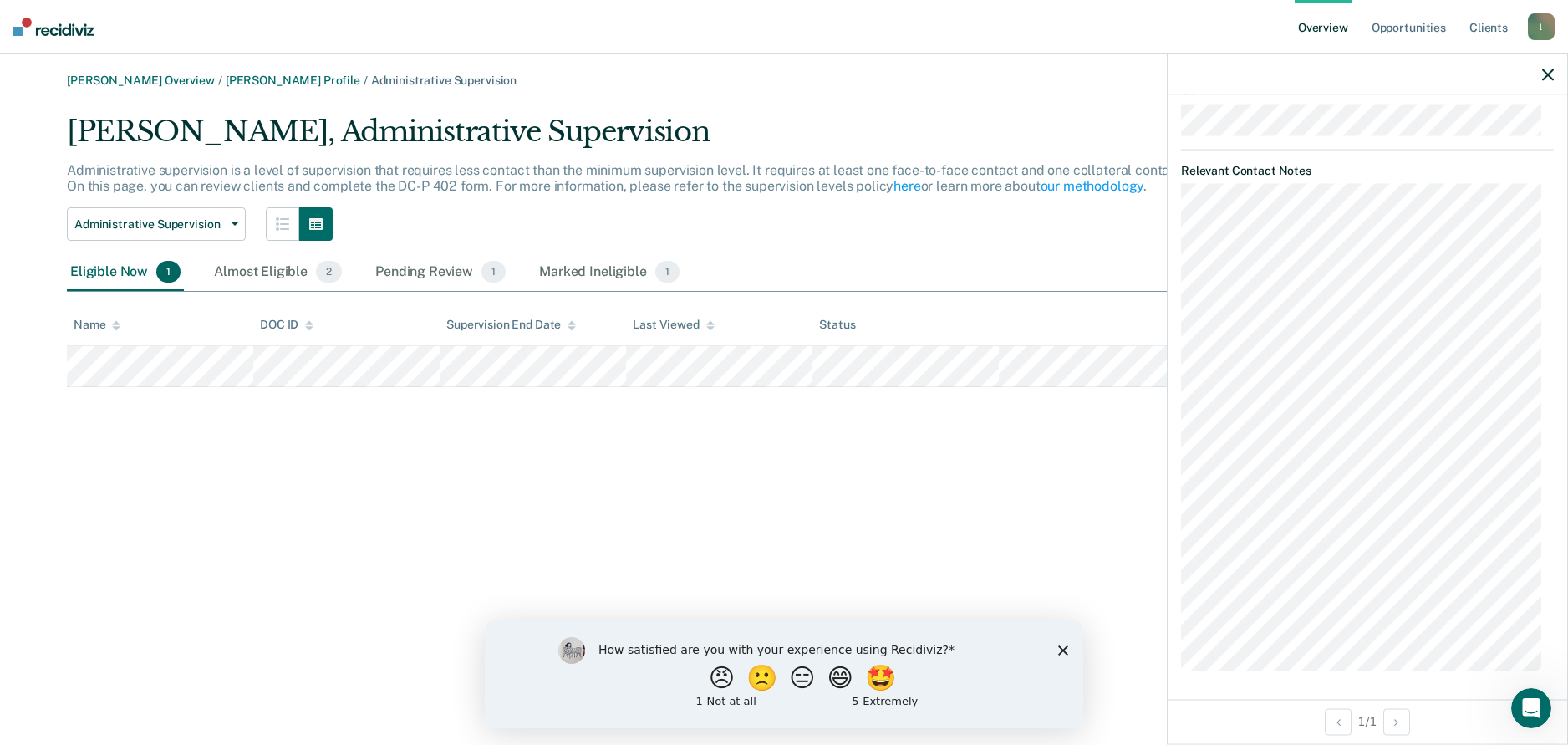
scroll to position [716, 0]
click at [318, 555] on div "[PERSON_NAME] Overview / [PERSON_NAME] Profile / Administrative Supervision [PE…" at bounding box center [784, 383] width 1529 height 619
click at [275, 270] on div "Almost Eligible 2" at bounding box center [277, 273] width 134 height 37
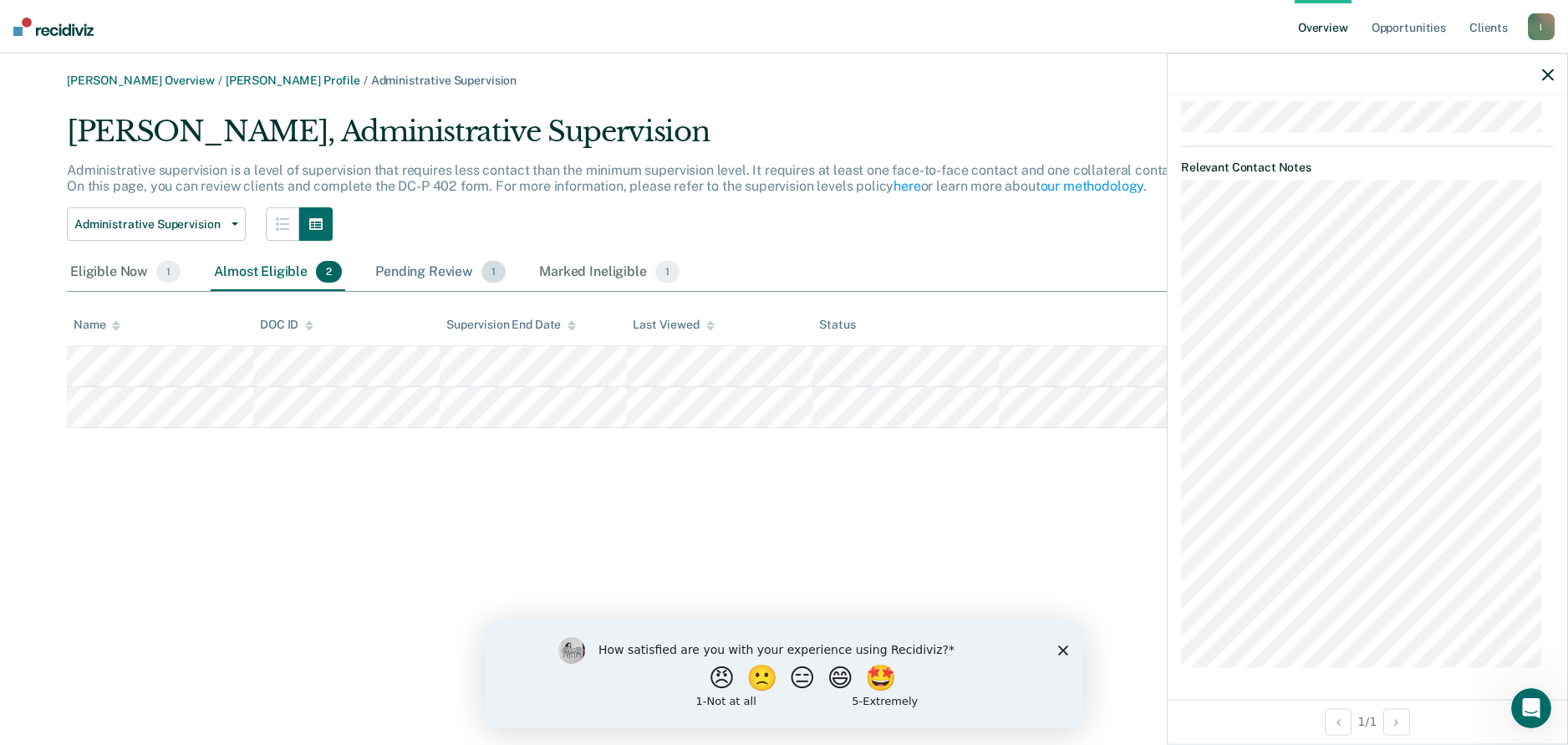
click at [413, 261] on div "Pending Review 1" at bounding box center [440, 273] width 137 height 37
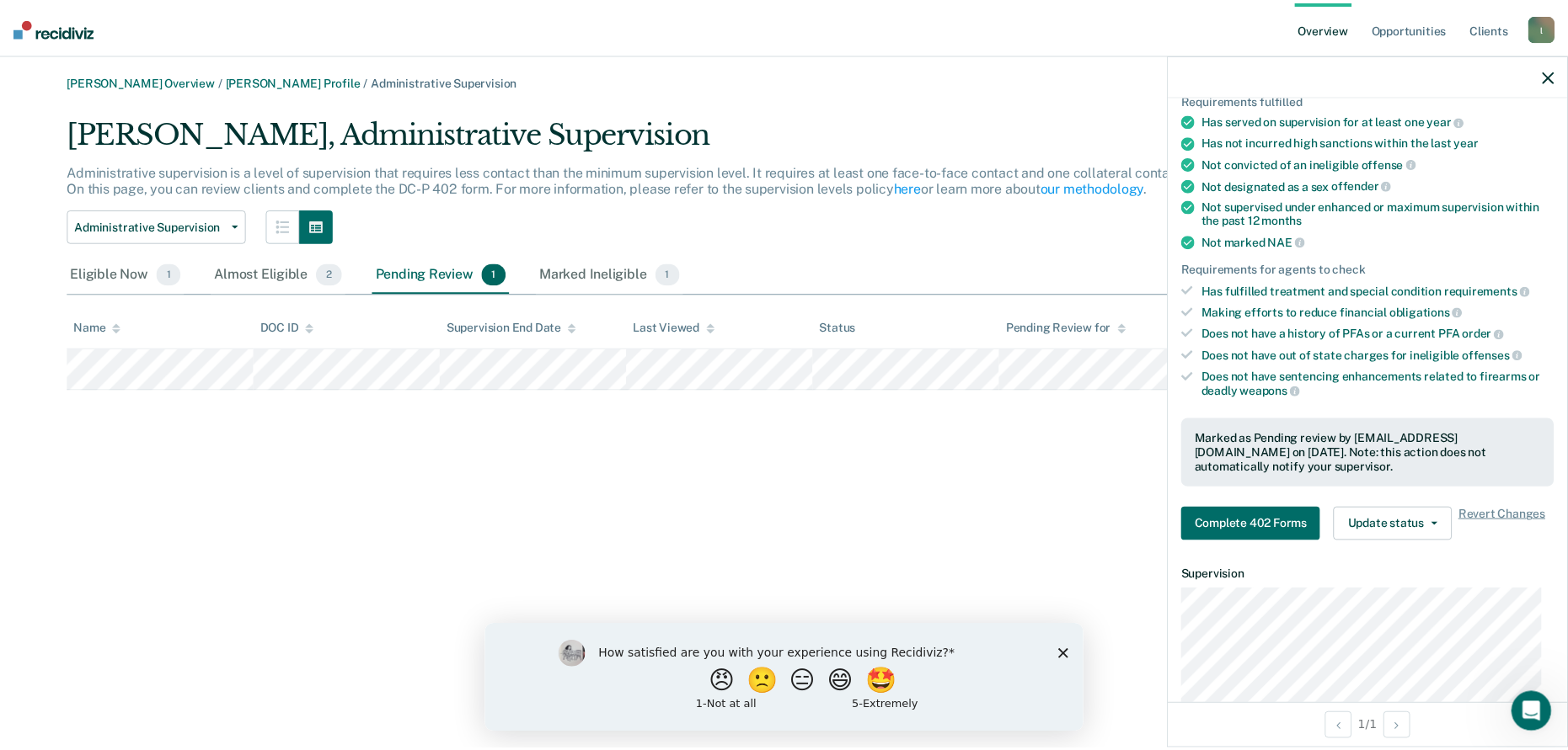
scroll to position [0, 0]
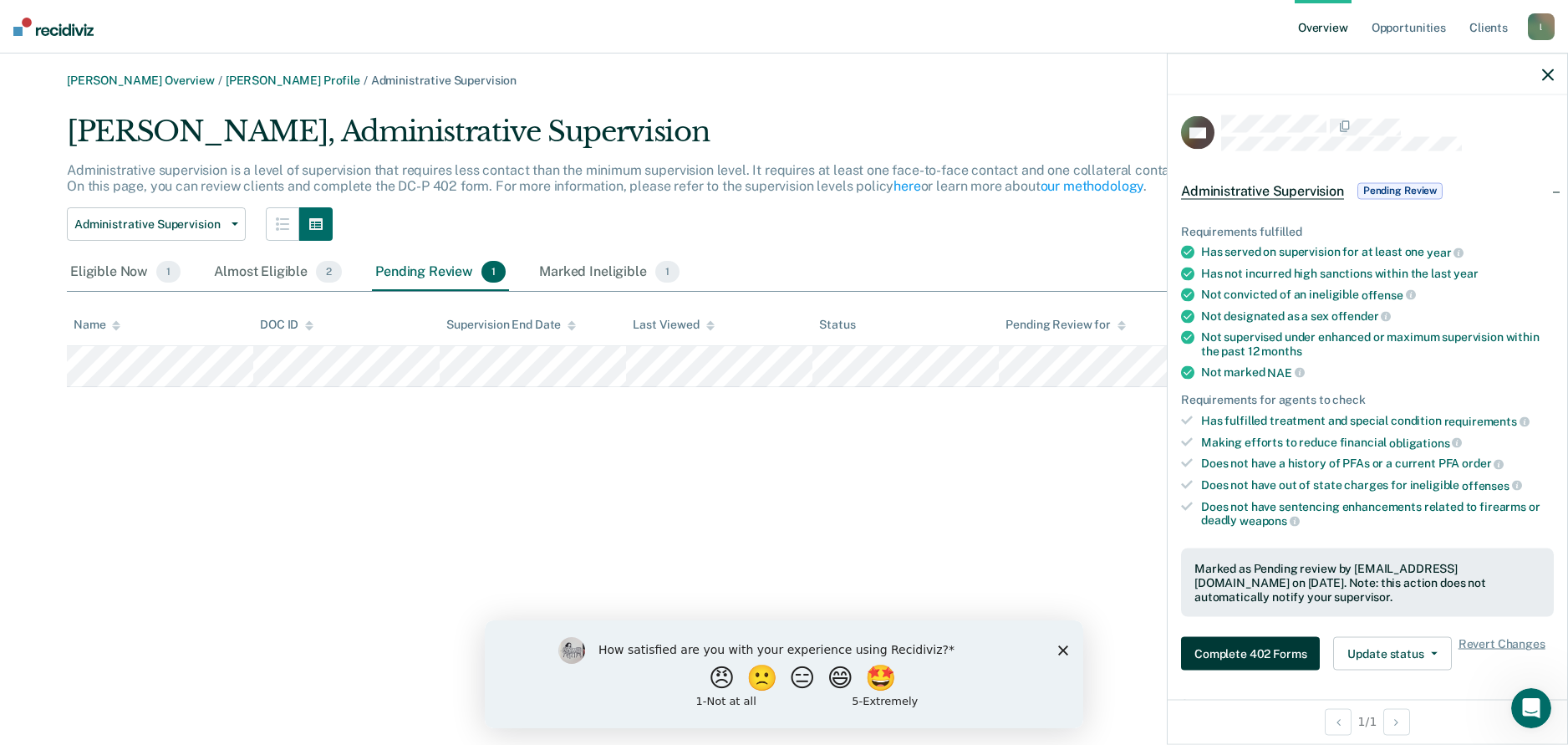
click at [1298, 648] on button "Complete 402 Forms" at bounding box center [1251, 654] width 139 height 33
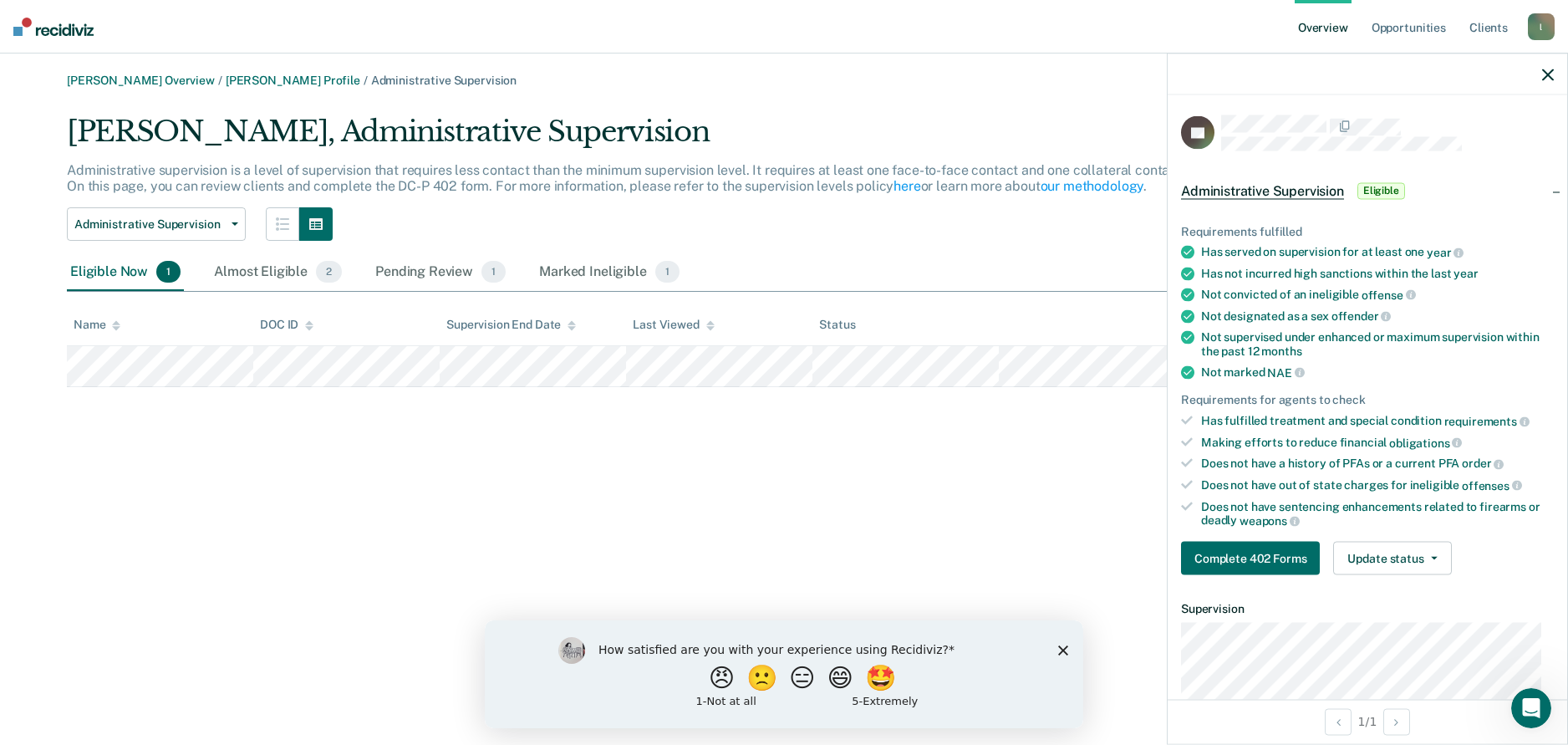
click at [334, 443] on div "[PERSON_NAME] Overview / [PERSON_NAME] Profile / Administrative Supervision [PE…" at bounding box center [784, 383] width 1529 height 619
click at [304, 279] on div "Almost Eligible 2" at bounding box center [277, 273] width 134 height 37
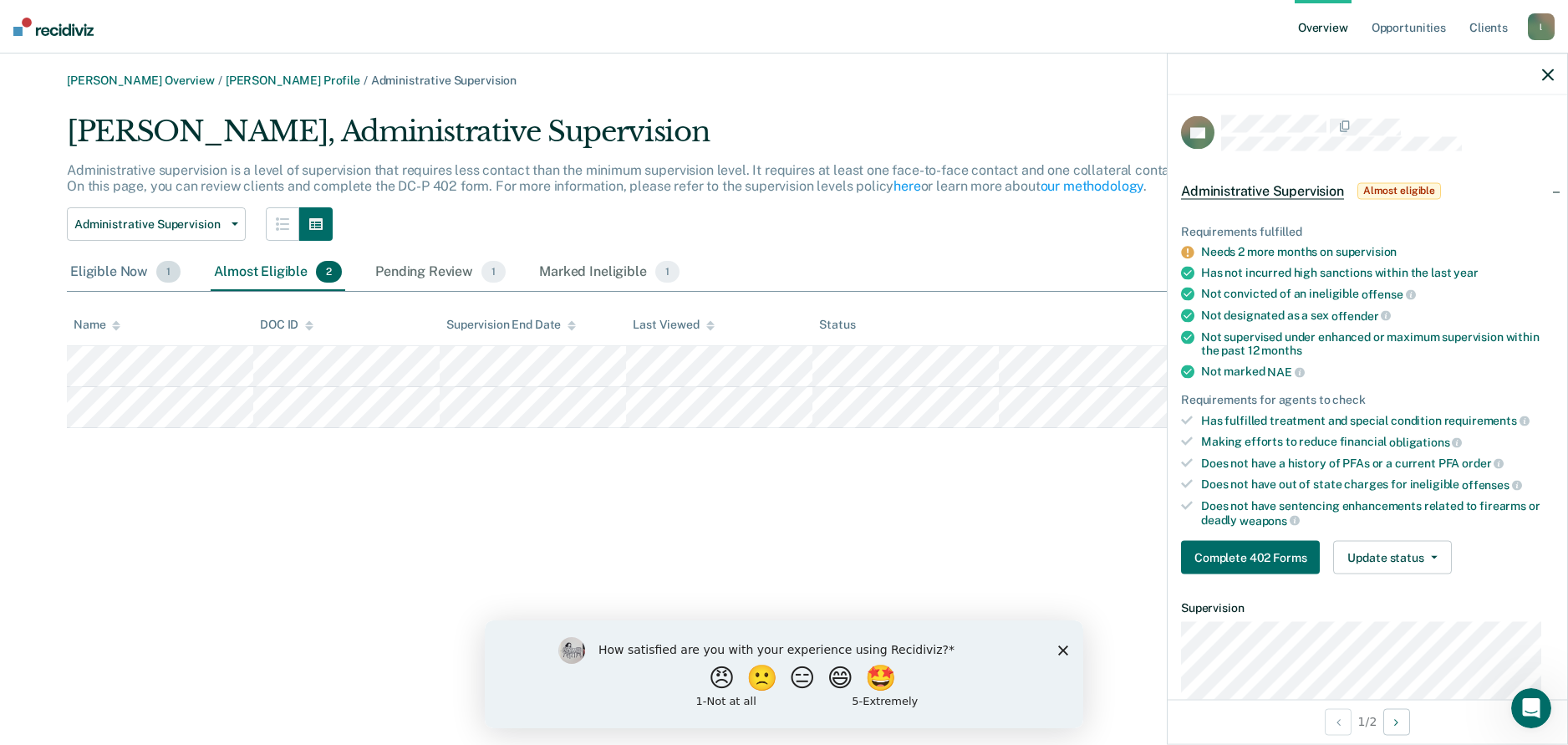
click at [83, 269] on div "Eligible Now 1" at bounding box center [125, 273] width 117 height 37
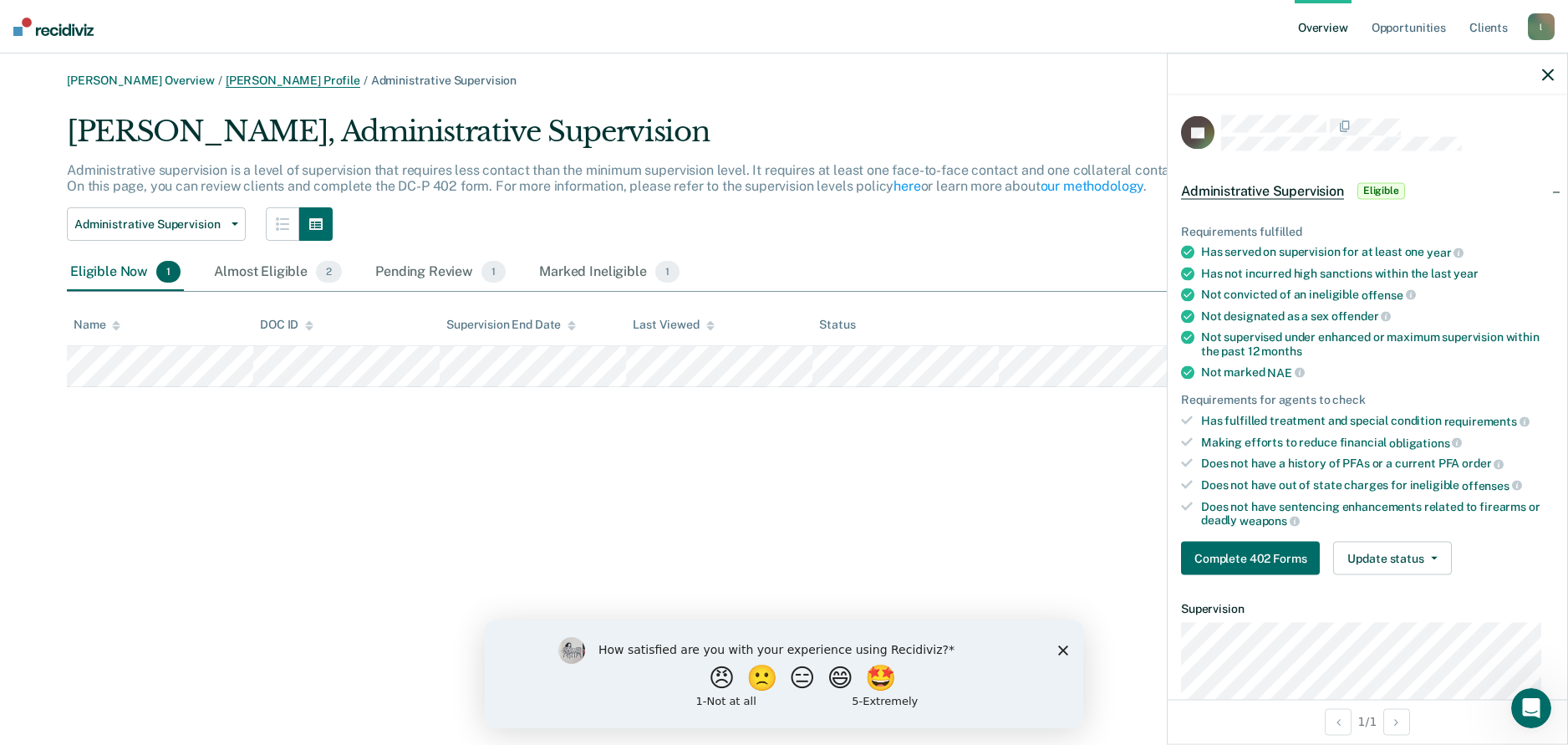
click at [248, 81] on link "[PERSON_NAME] Profile" at bounding box center [292, 81] width 134 height 14
